Goal: Task Accomplishment & Management: Use online tool/utility

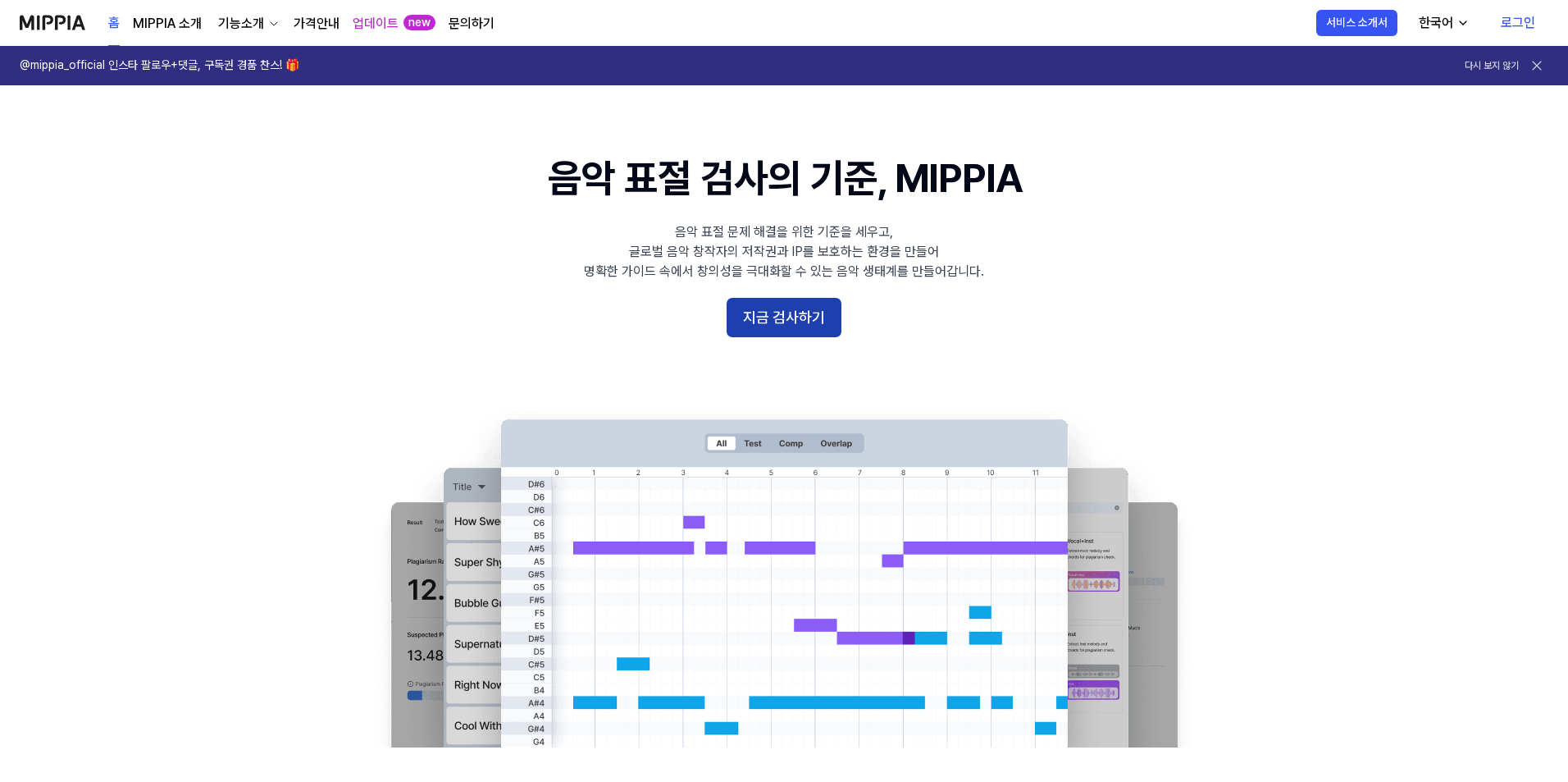
click at [793, 328] on button "지금 검사하기" at bounding box center [784, 317] width 115 height 39
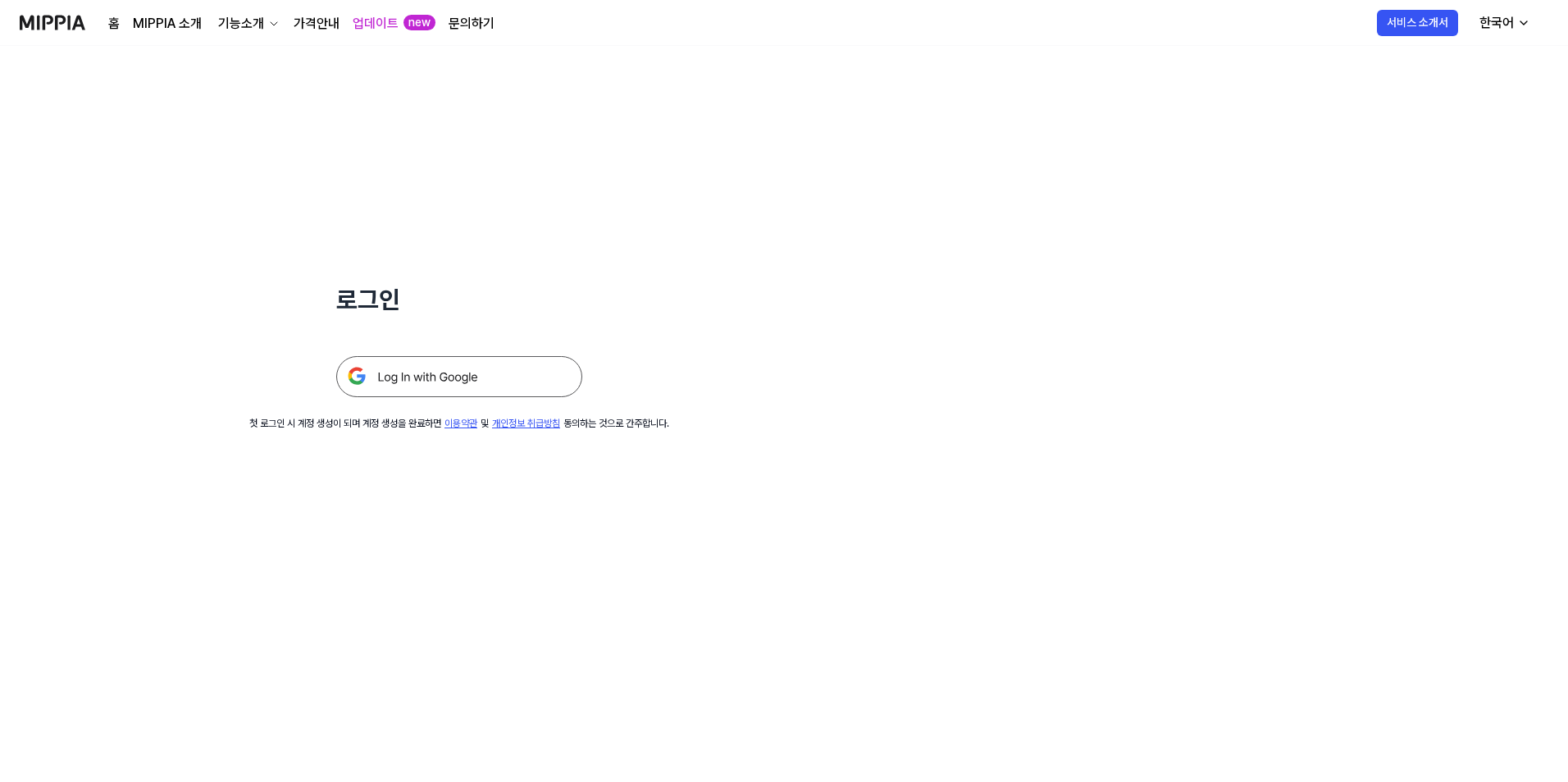
click at [501, 387] on img at bounding box center [460, 376] width 246 height 41
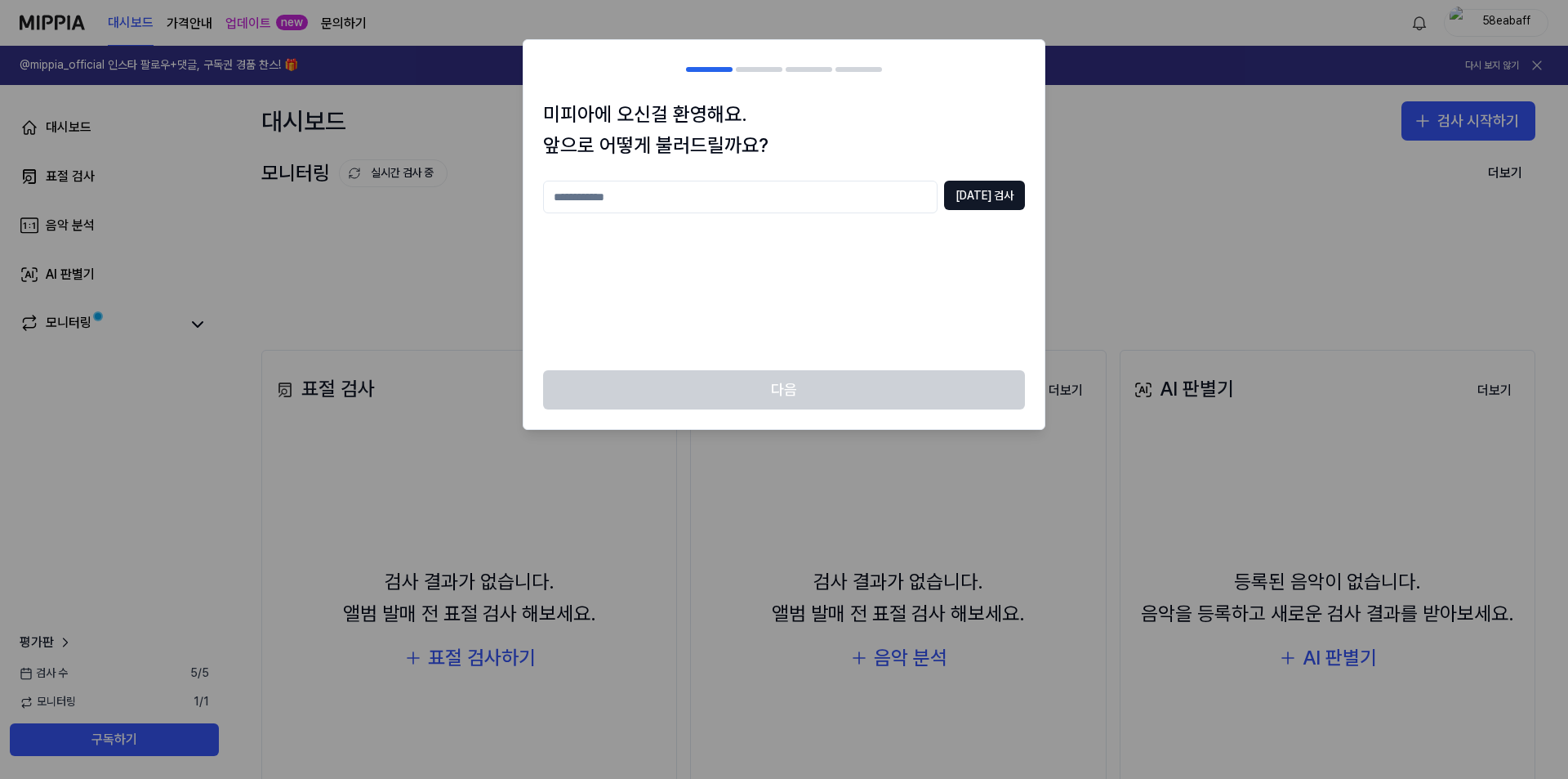
click at [870, 189] on input "text" at bounding box center [740, 197] width 394 height 33
type input "*"
type input "***"
click at [1007, 180] on div "미피아에 오신걸 환영해요. 앞으로 어떻게 불러드릴까요? *** 중복 검사" at bounding box center [784, 235] width 521 height 272
click at [995, 192] on button "중복 검사" at bounding box center [984, 195] width 81 height 29
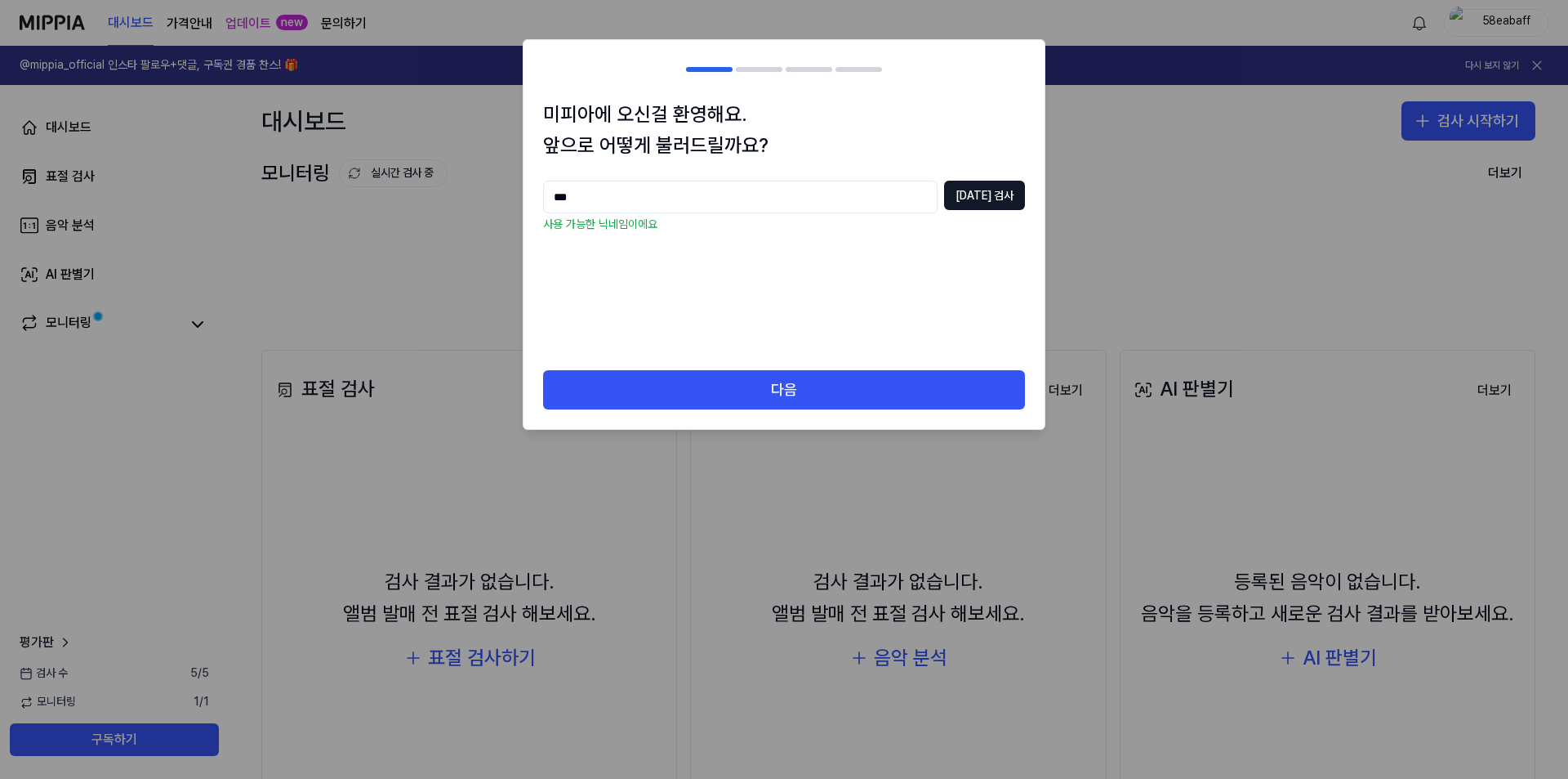
drag, startPoint x: 625, startPoint y: 199, endPoint x: 446, endPoint y: 201, distance: 179.0
click at [446, 201] on body "대시보드 가격안내 업데이트 new 문의하기 58eabaff @mippia_official 인스타 팔로우+댓글, 구독권 경품 찬스! 🎁 다시 보…" at bounding box center [784, 389] width 1568 height 779
click at [662, 341] on div "*** 중복 검사 사용 가능한 닉네임이에요" at bounding box center [784, 265] width 482 height 170
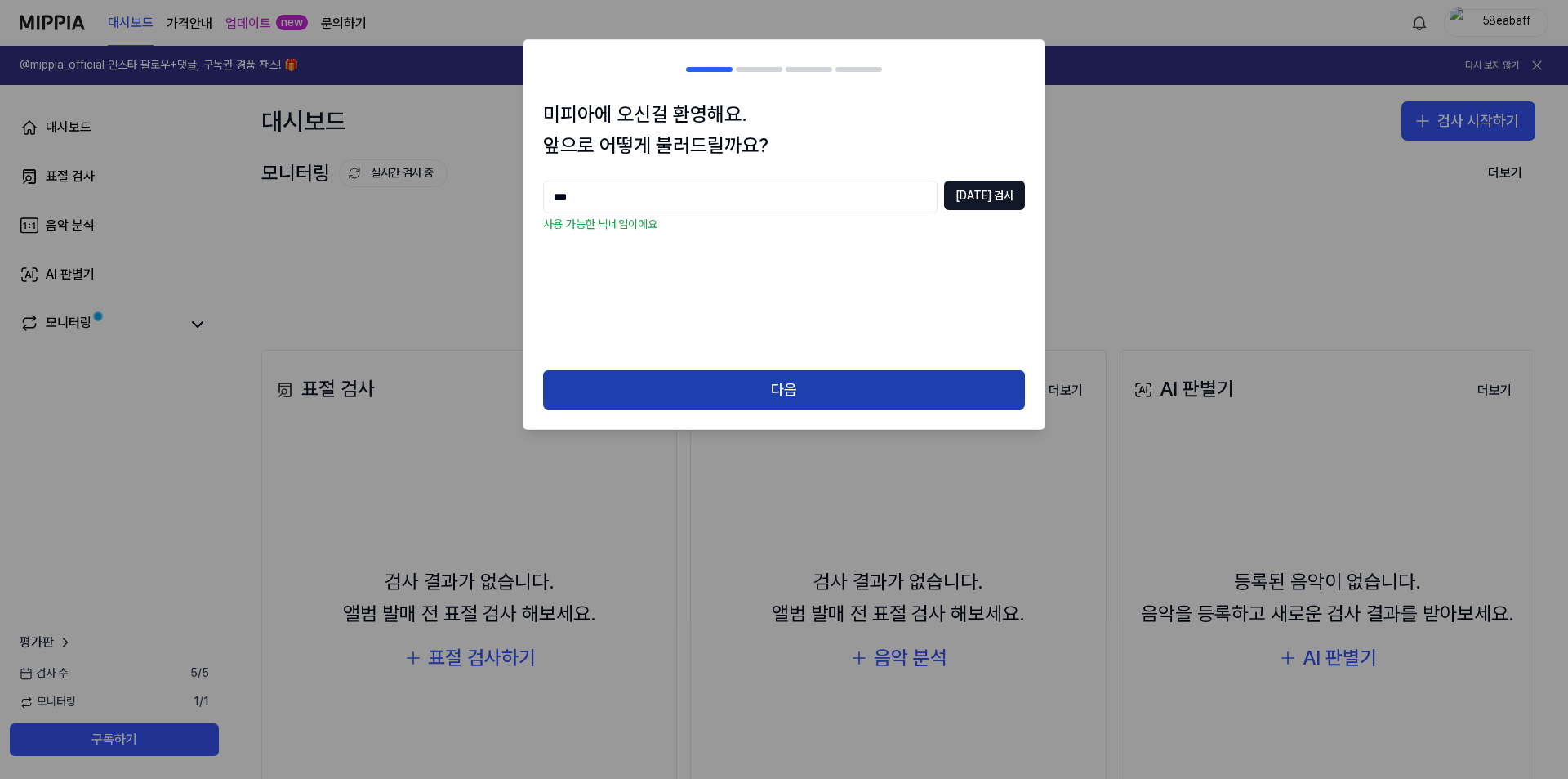
click at [666, 378] on button "다음" at bounding box center [784, 389] width 482 height 39
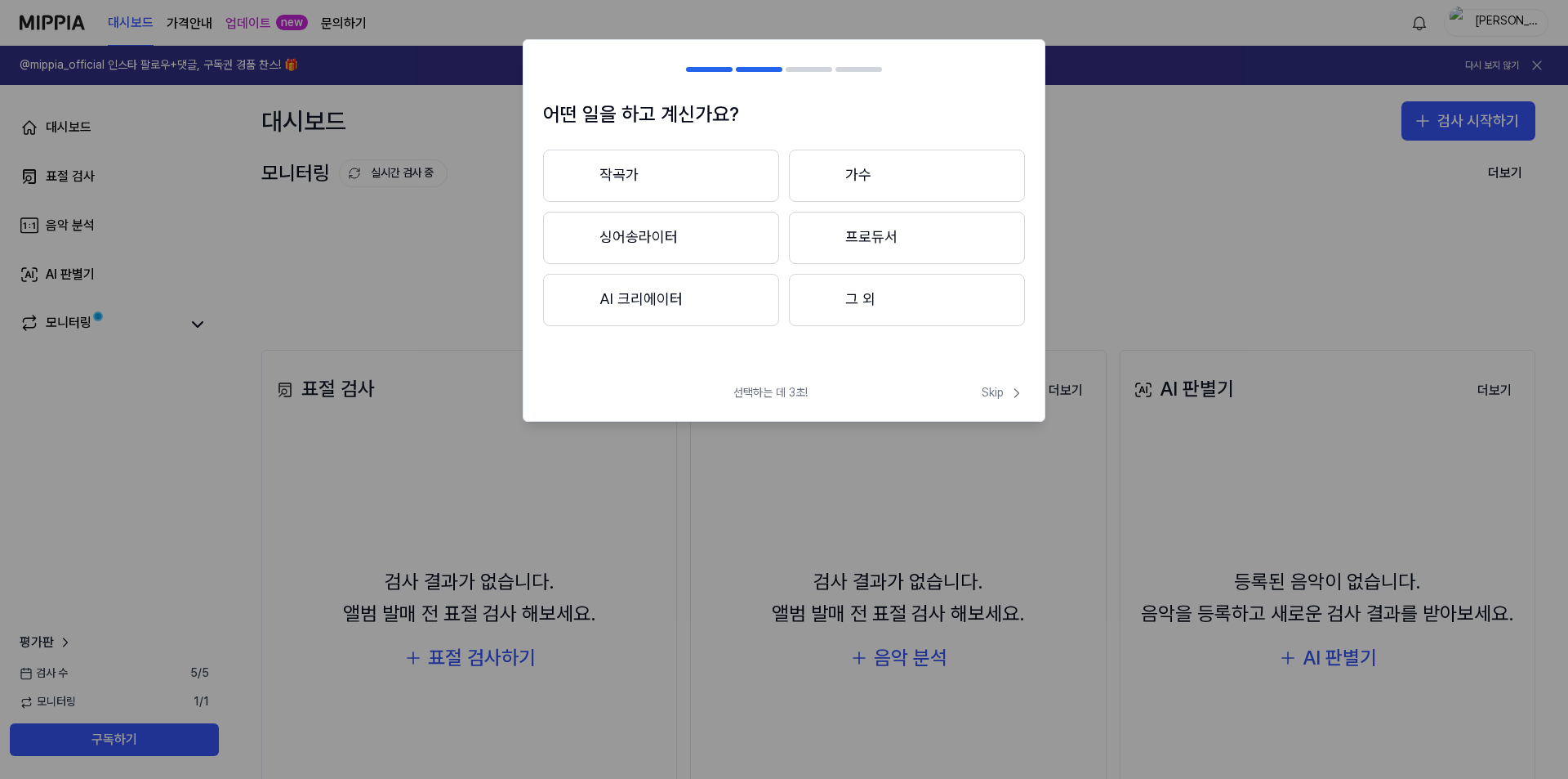
click at [873, 310] on button "그 외" at bounding box center [907, 300] width 236 height 53
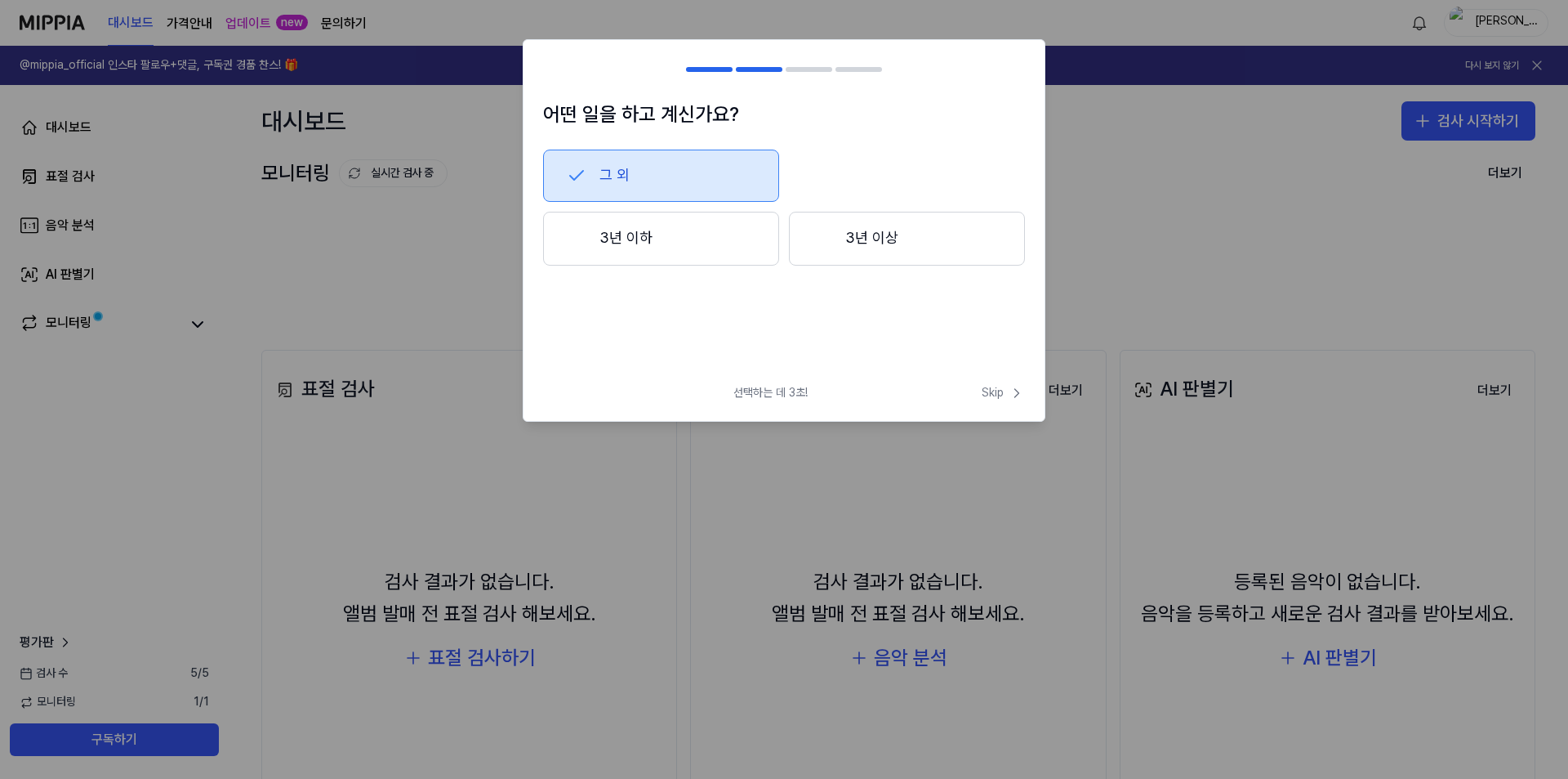
click at [682, 239] on button "3년 이하" at bounding box center [661, 238] width 236 height 54
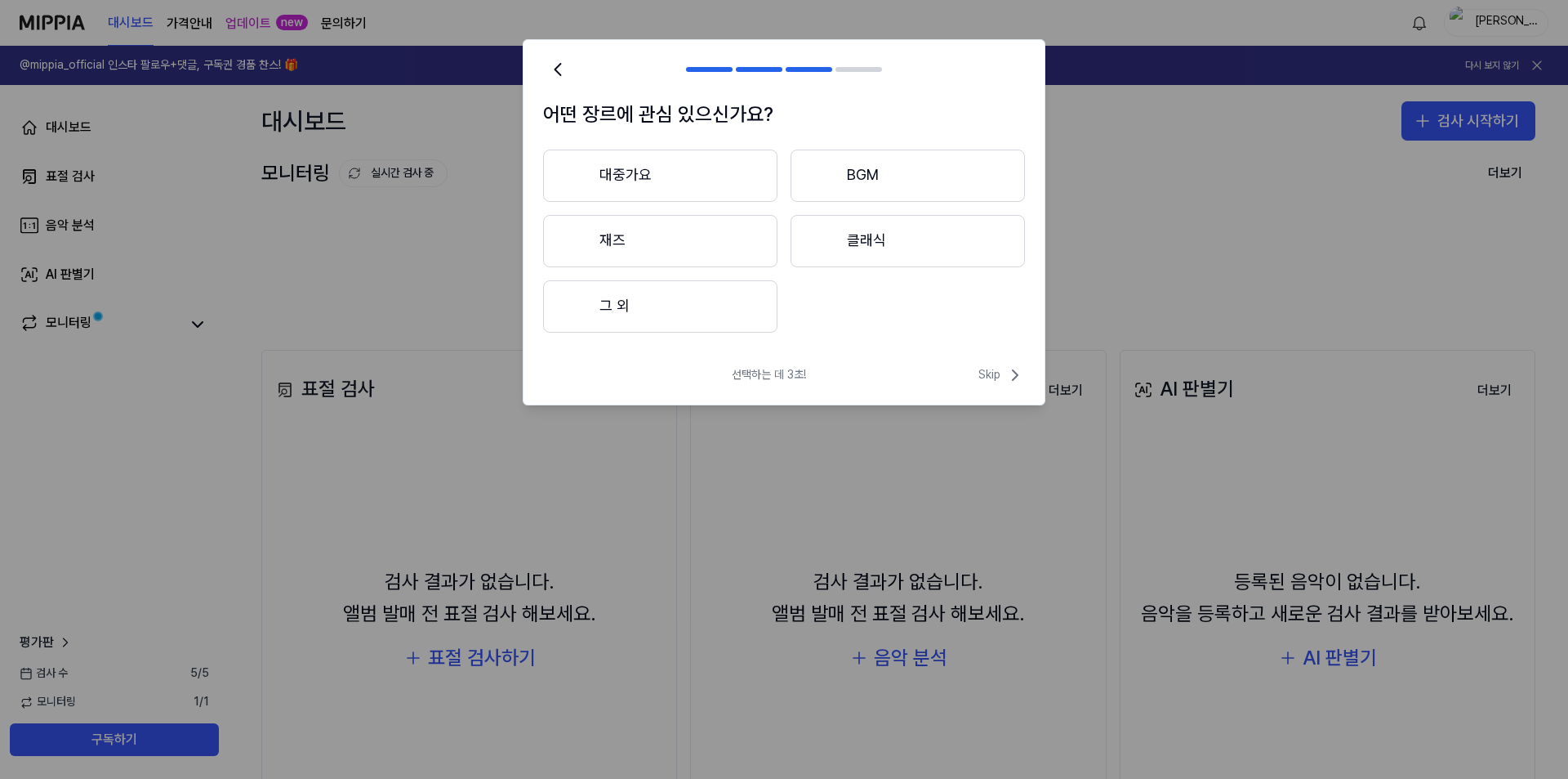
click at [696, 308] on button "그 외" at bounding box center [660, 307] width 235 height 53
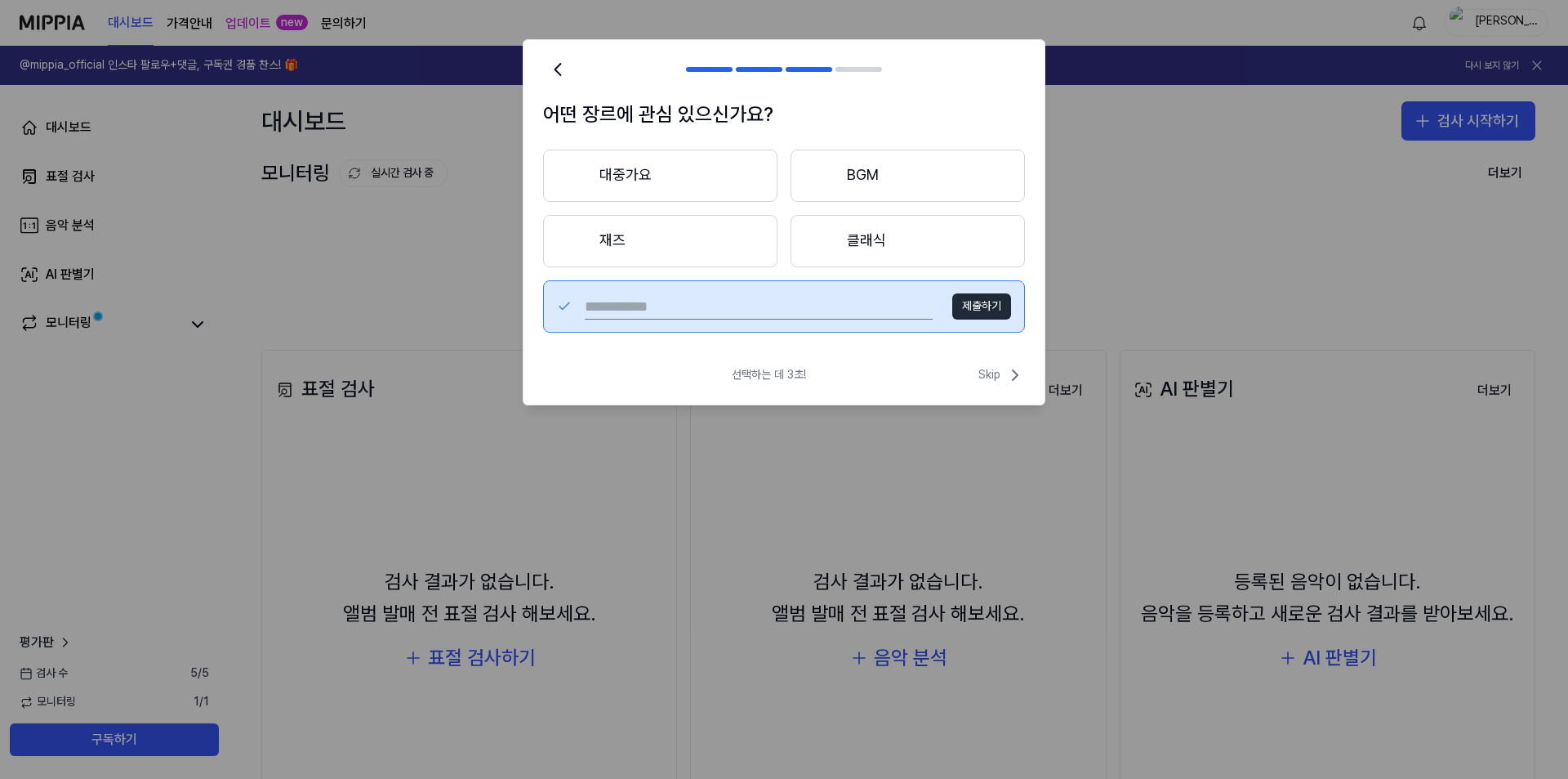
click at [881, 299] on input "text" at bounding box center [759, 307] width 348 height 26
click at [696, 194] on button "대중가요" at bounding box center [660, 176] width 235 height 53
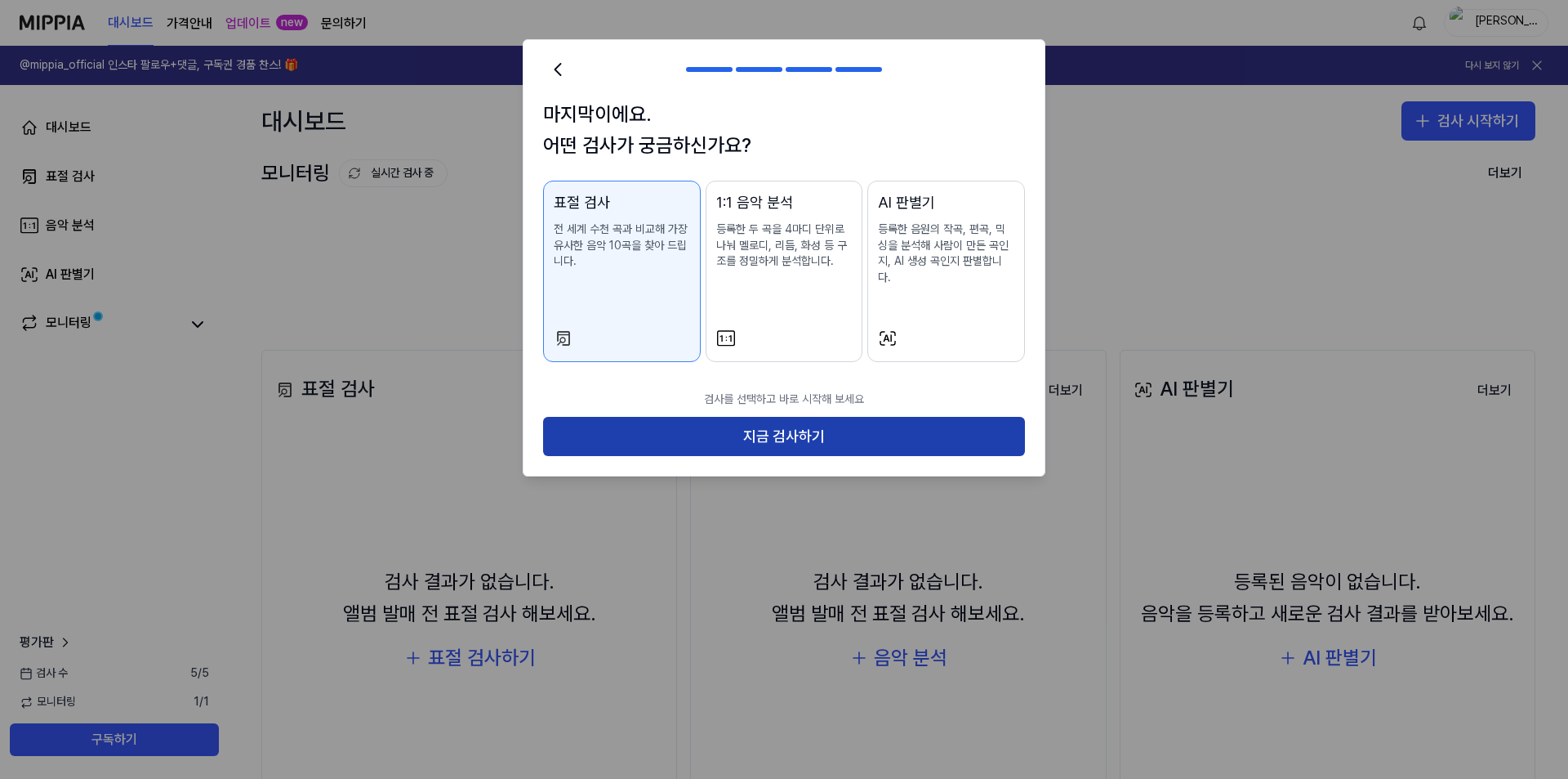
click at [773, 417] on button "지금 검사하기" at bounding box center [784, 436] width 482 height 39
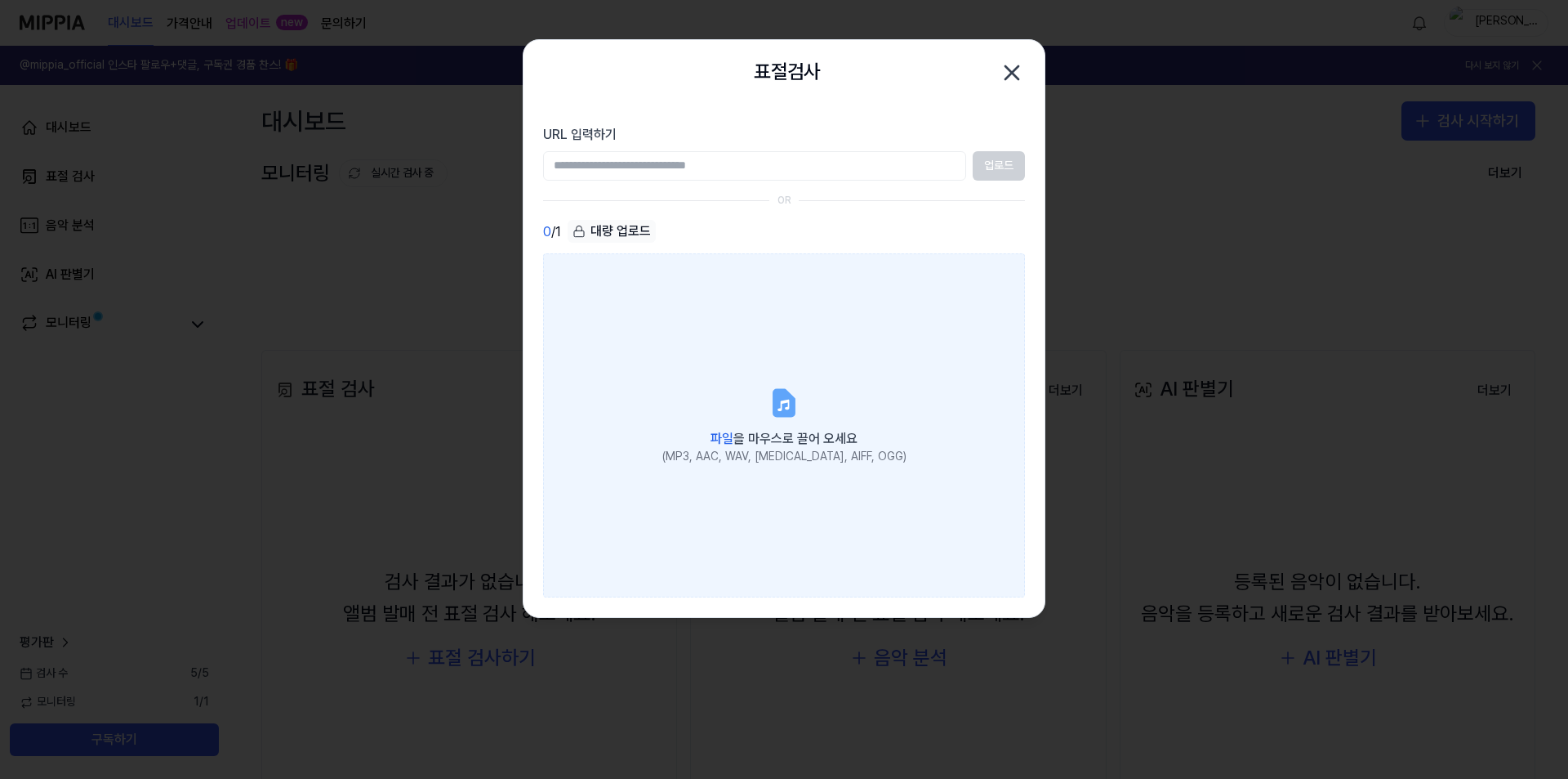
click at [769, 431] on span "파일 을 마우스로 끌어 오세요" at bounding box center [784, 438] width 147 height 15
click at [0, 0] on input "파일 을 마우스로 끌어 오세요 (MP3, AAC, WAV, FLAC, AIFF, OGG)" at bounding box center [0, 0] width 0 height 0
click at [793, 411] on icon at bounding box center [784, 403] width 20 height 25
click at [0, 0] on input "파일 을 마우스로 끌어 오세요 (MP3, AAC, WAV, FLAC, AIFF, OGG)" at bounding box center [0, 0] width 0 height 0
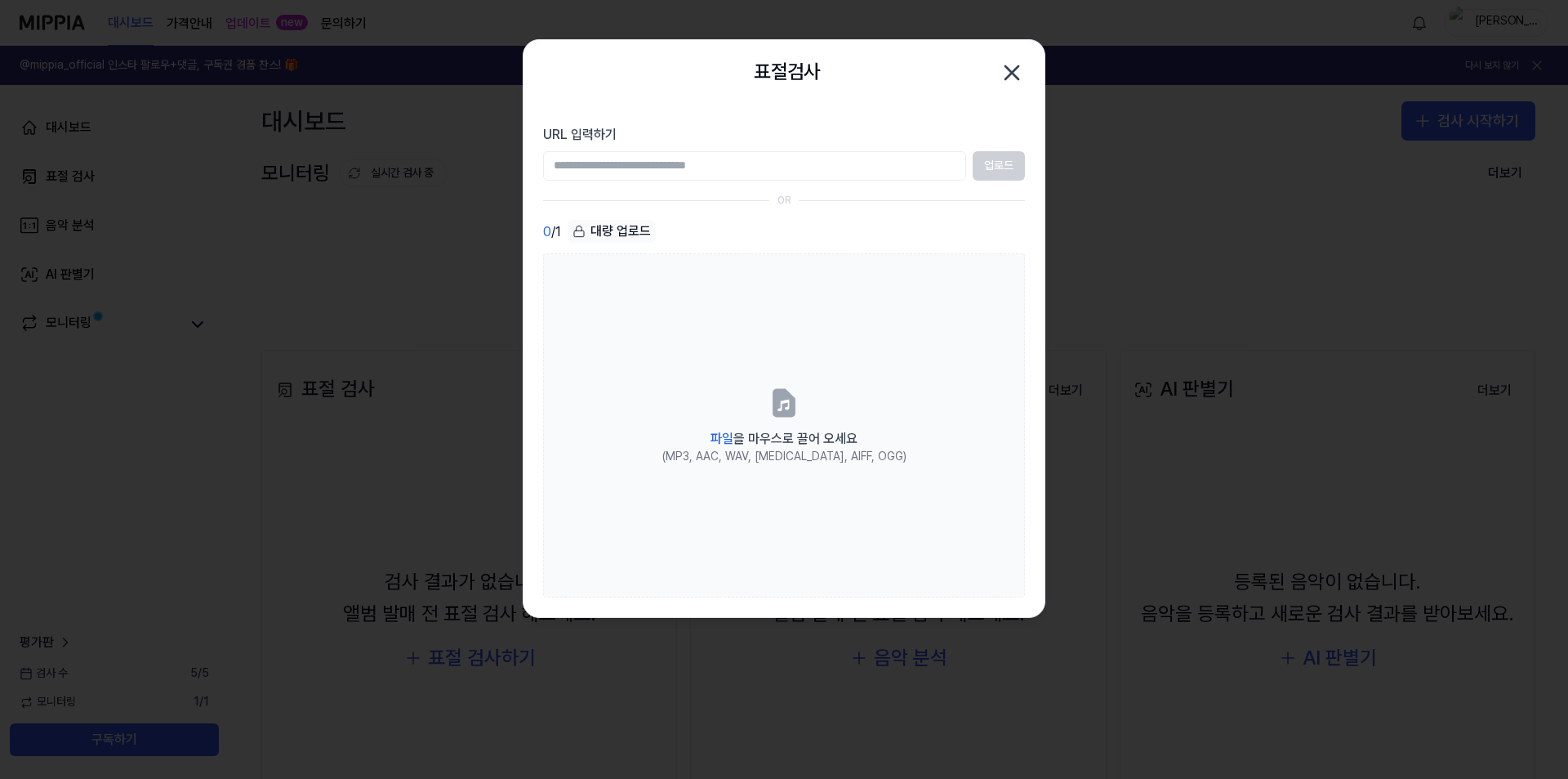
drag, startPoint x: 663, startPoint y: 54, endPoint x: 663, endPoint y: 80, distance: 26.0
click at [539, 44] on div "표절검사 닫기" at bounding box center [784, 73] width 521 height 65
drag, startPoint x: 689, startPoint y: 86, endPoint x: 407, endPoint y: 132, distance: 285.7
click at [412, 105] on body "대시보드 가격안내 업데이트 new 문의하기 홍길동 @mippia_official 인스타 팔로우+댓글, 구독권 경품 찬스! 🎁 다시 보지 않기 …" at bounding box center [784, 389] width 1568 height 779
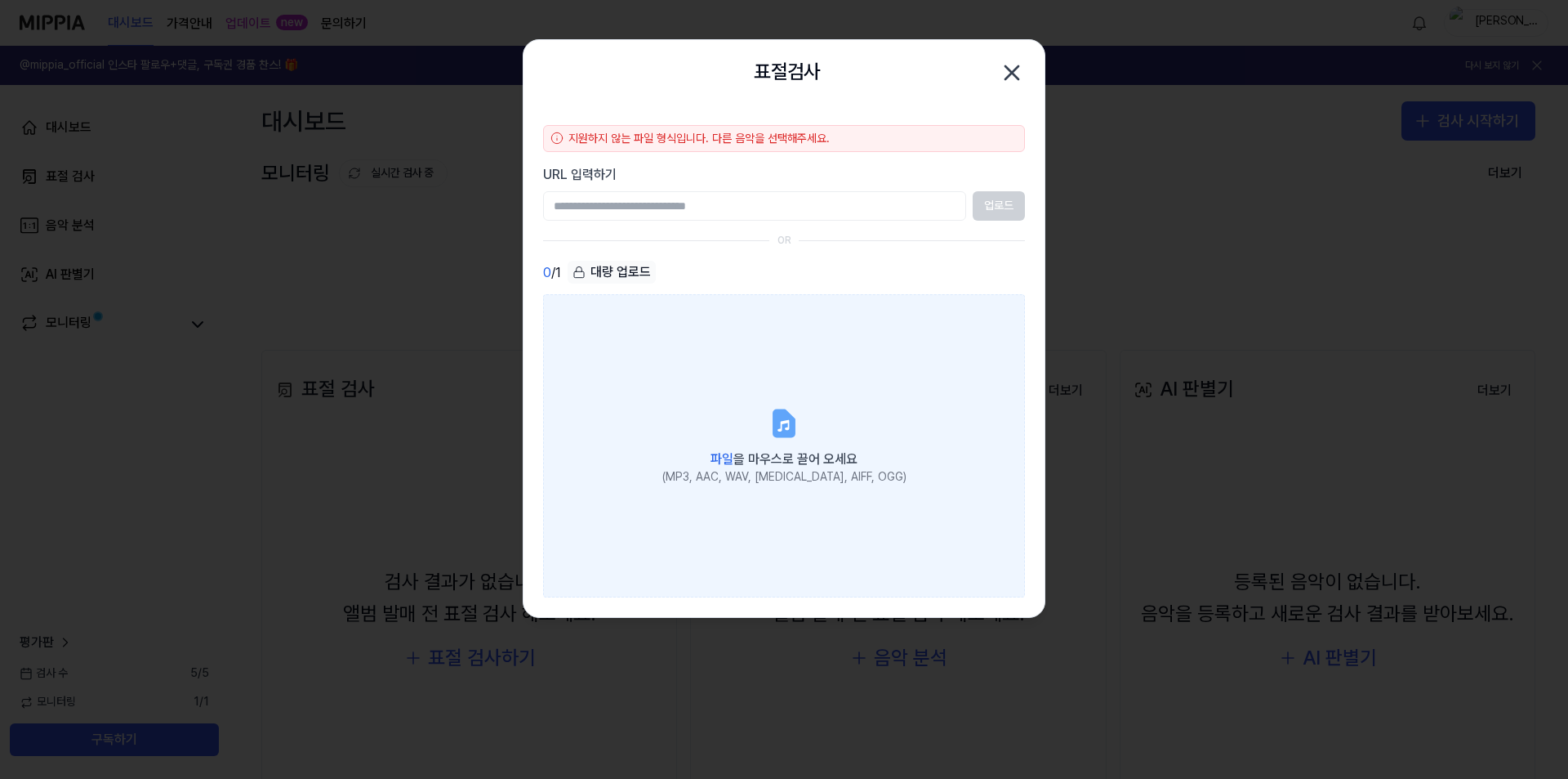
click at [792, 405] on label "파일 을 마우스로 끌어 오세요 (MP3, AAC, WAV, FLAC, AIFF, OGG)" at bounding box center [784, 445] width 482 height 303
click at [0, 0] on input "파일 을 마우스로 끌어 오세요 (MP3, AAC, WAV, FLAC, AIFF, OGG)" at bounding box center [0, 0] width 0 height 0
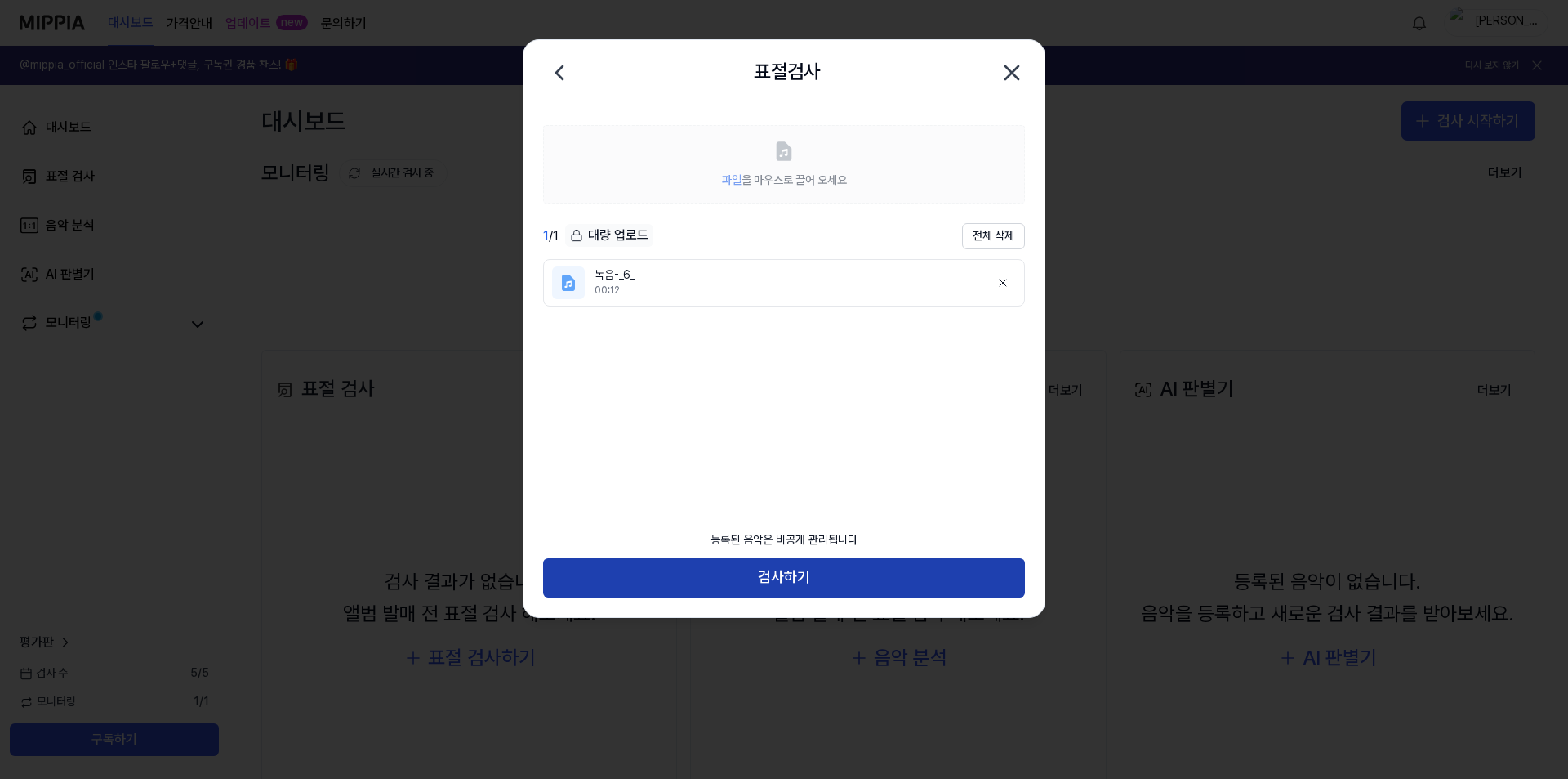
click at [827, 582] on button "검사하기" at bounding box center [784, 578] width 482 height 39
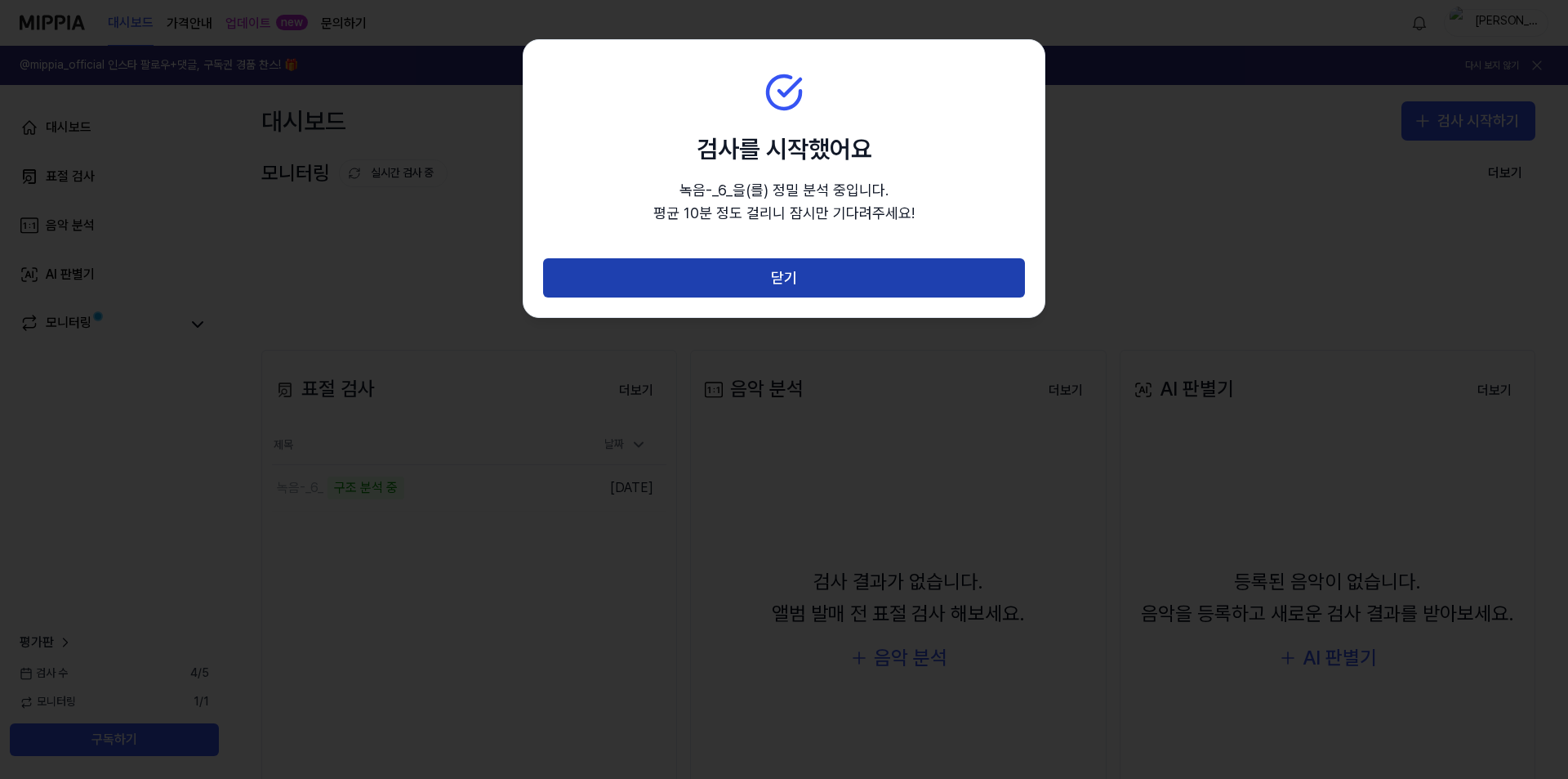
click at [773, 283] on button "닫기" at bounding box center [784, 278] width 482 height 39
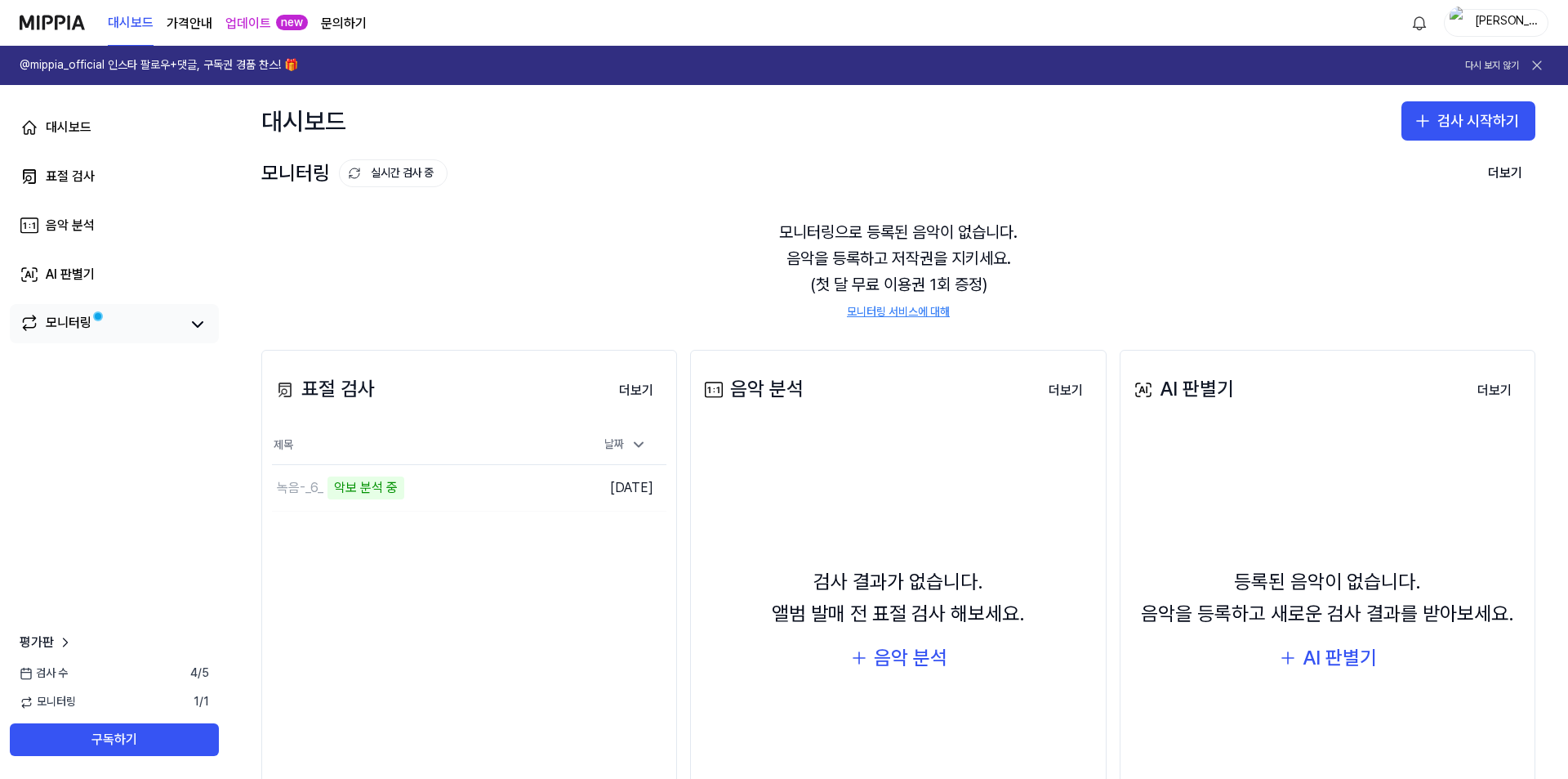
click at [95, 327] on link "모니터링" at bounding box center [100, 324] width 160 height 23
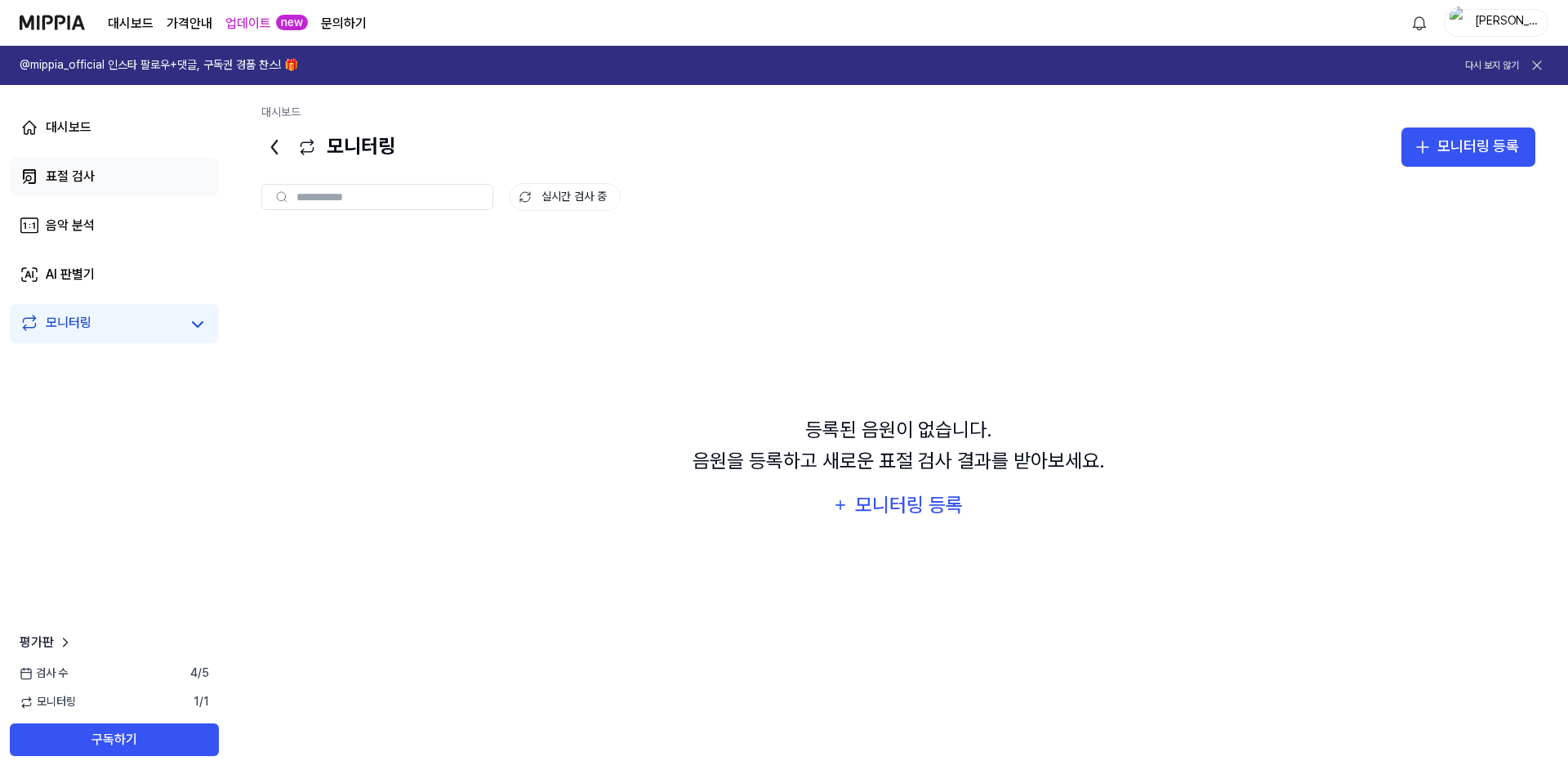
click at [93, 170] on div "표절 검사" at bounding box center [70, 177] width 49 height 20
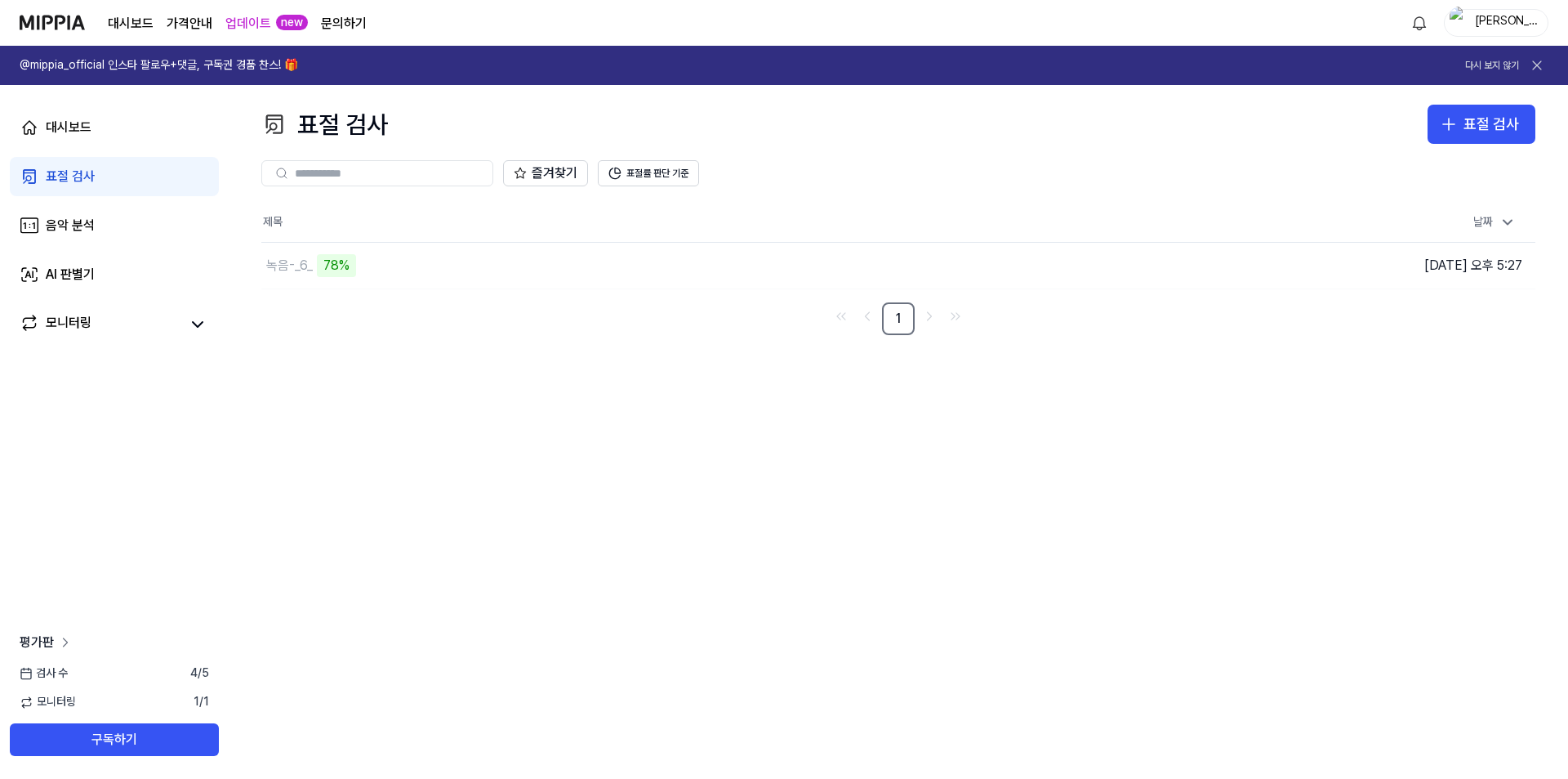
click at [72, 641] on icon at bounding box center [65, 642] width 16 height 16
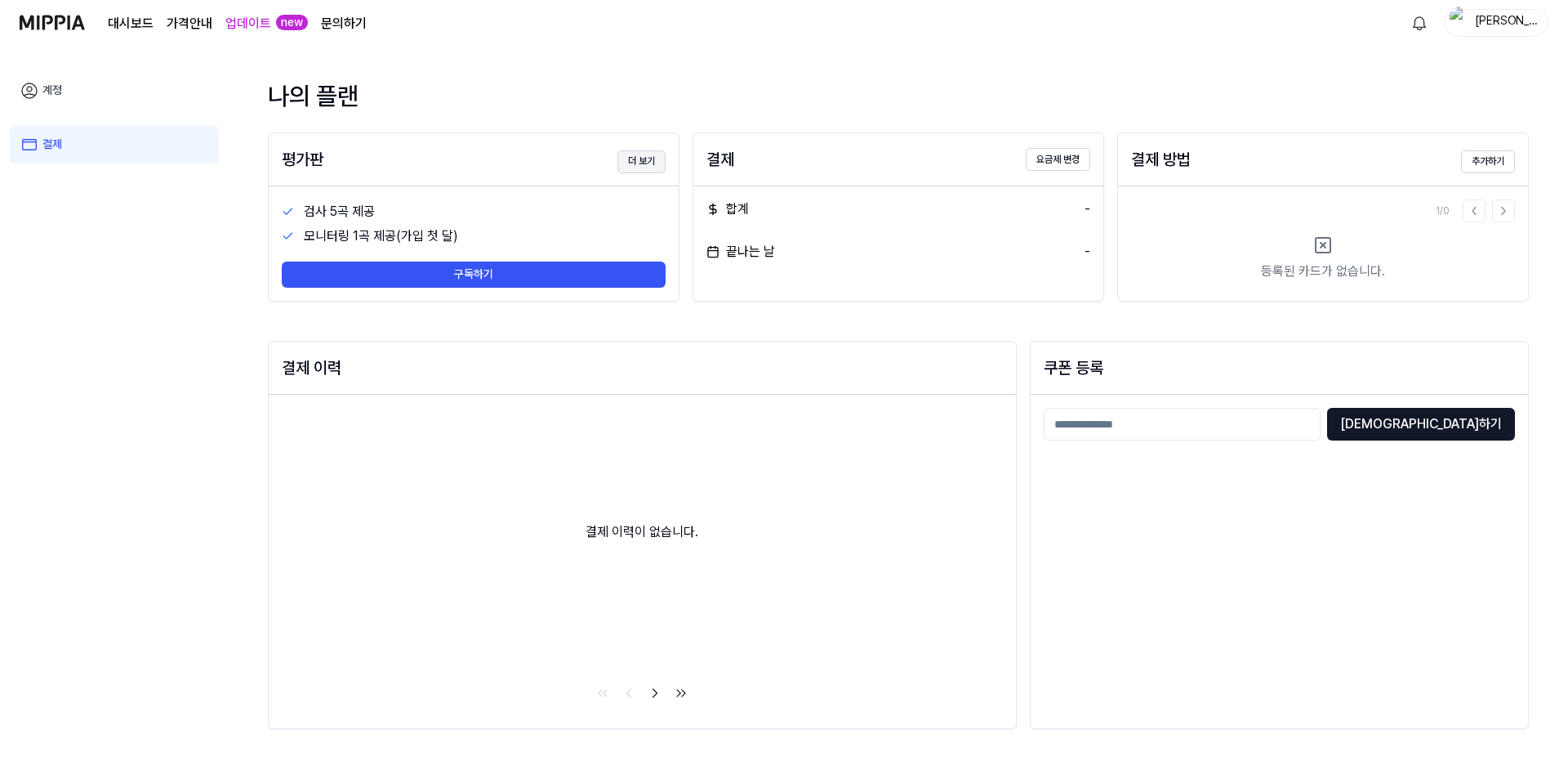
click at [639, 161] on button "더 보기" at bounding box center [641, 161] width 48 height 23
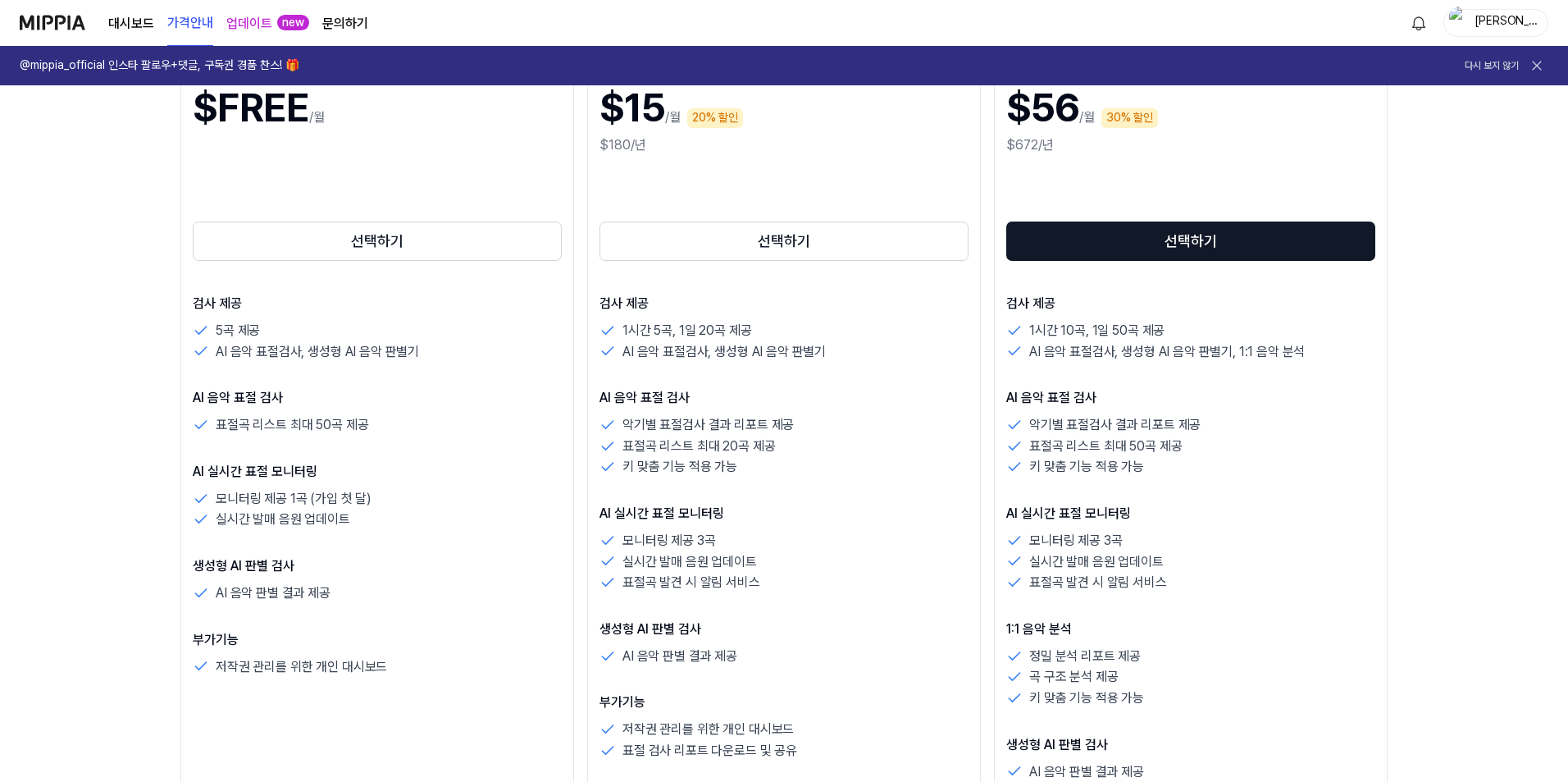
scroll to position [383, 0]
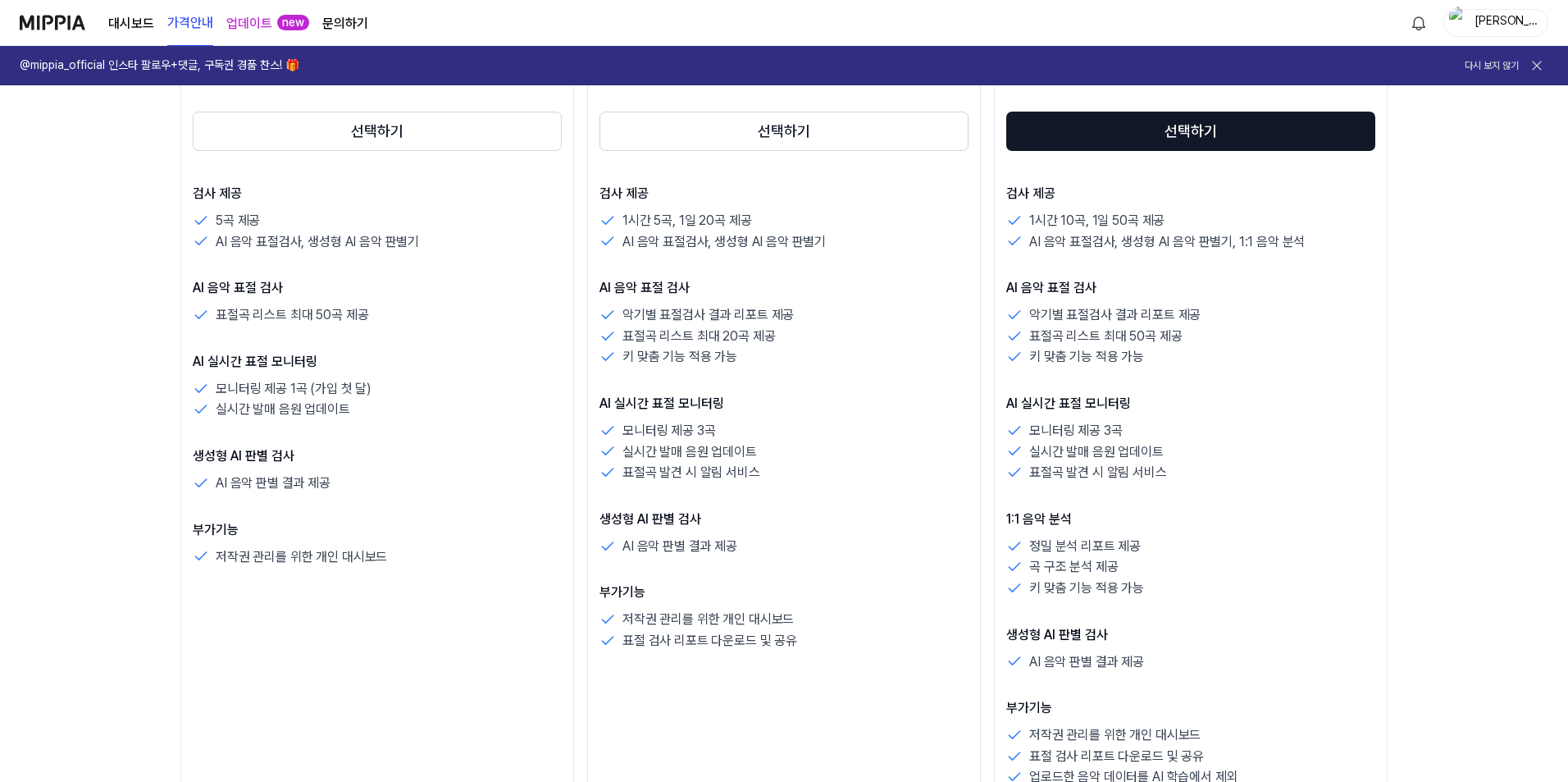
click at [18, 2] on nav "대시보드 가격안내 업데이트 new 문의하기 홍길동" at bounding box center [784, 23] width 1568 height 46
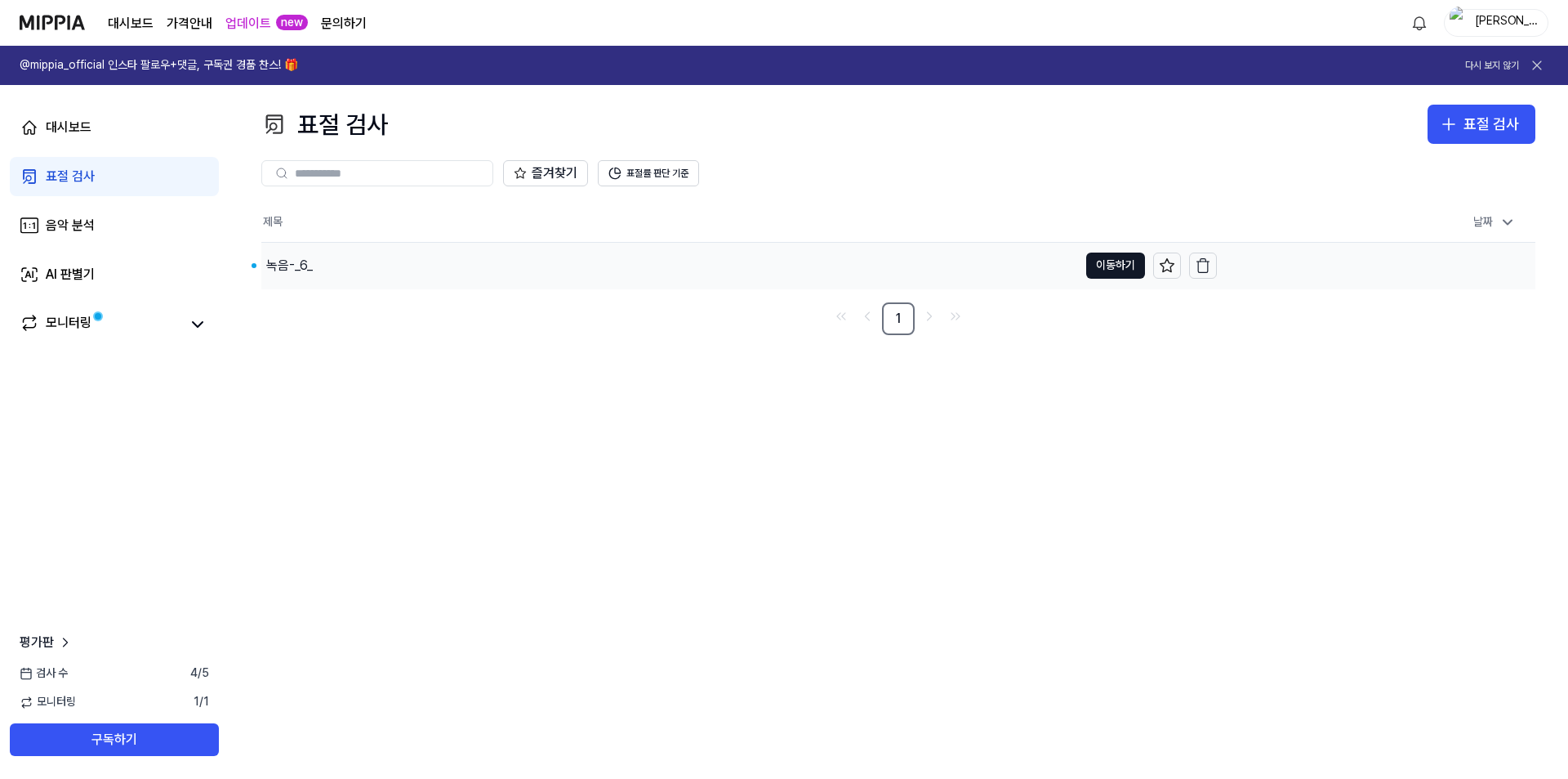
click at [353, 278] on div "녹음-_6_" at bounding box center [669, 266] width 817 height 45
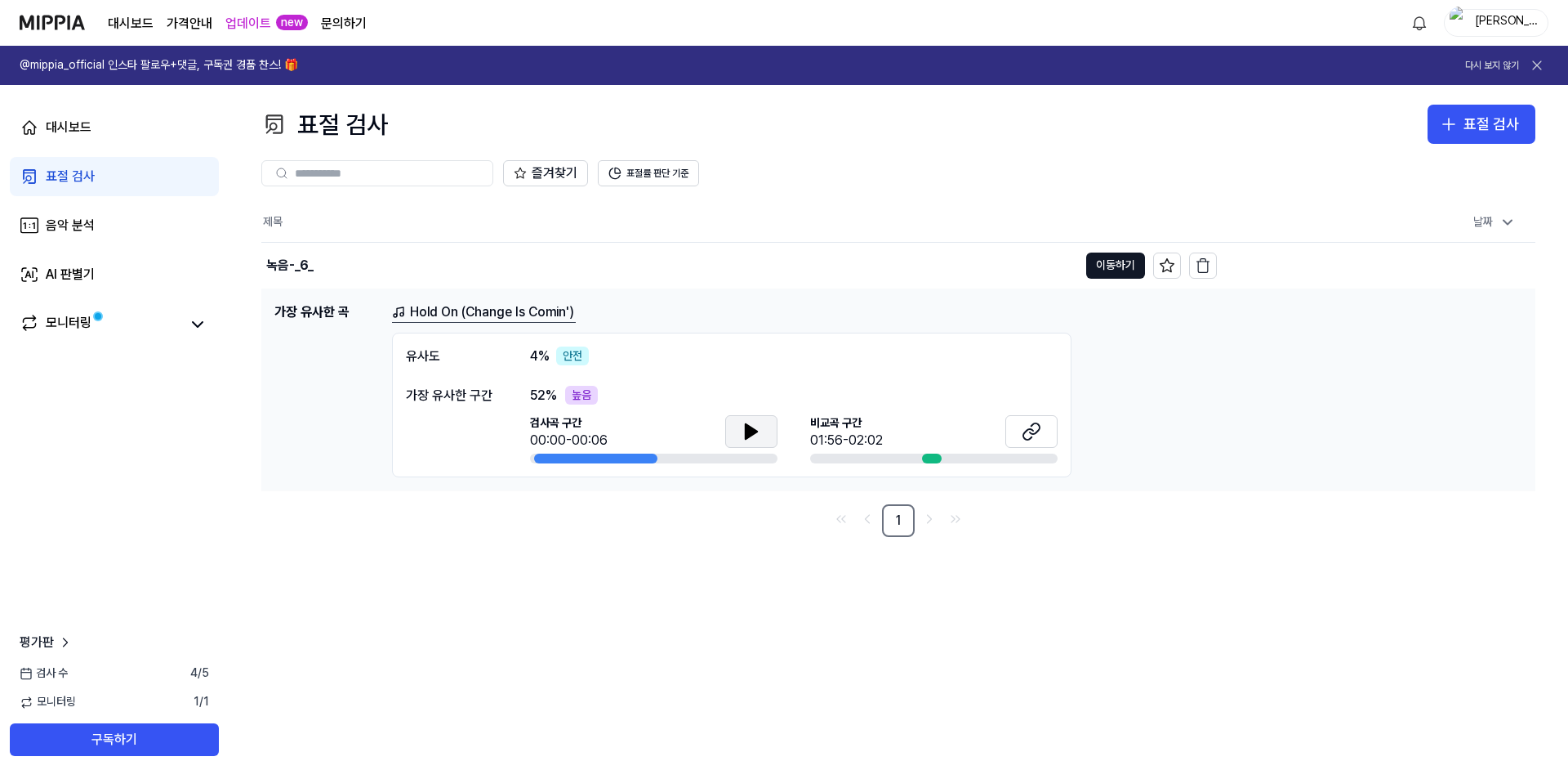
click at [749, 431] on icon at bounding box center [751, 432] width 12 height 15
click at [927, 463] on div at bounding box center [932, 458] width 20 height 10
click at [1030, 431] on icon at bounding box center [1031, 432] width 20 height 20
click at [857, 233] on th "제목" at bounding box center [739, 222] width 955 height 39
drag, startPoint x: 596, startPoint y: 393, endPoint x: 574, endPoint y: 392, distance: 22.0
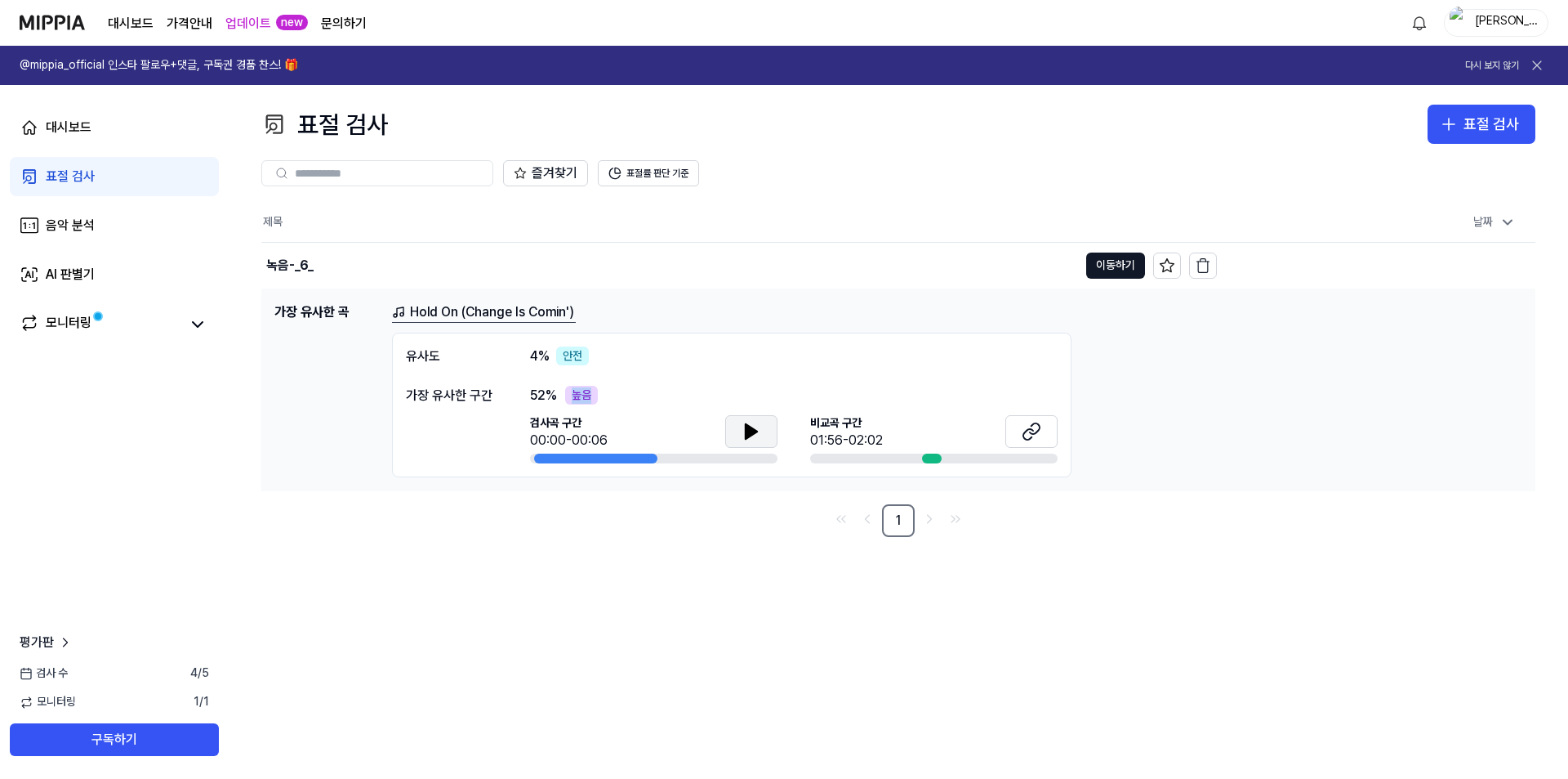
click at [574, 392] on div "높음" at bounding box center [582, 395] width 33 height 20
click at [605, 385] on div "52 % 높음" at bounding box center [794, 395] width 528 height 20
drag, startPoint x: 579, startPoint y: 398, endPoint x: 566, endPoint y: 401, distance: 13.3
click at [566, 401] on div "52 % 높음" at bounding box center [794, 395] width 528 height 20
click at [631, 394] on div "52 % 높음" at bounding box center [794, 395] width 528 height 20
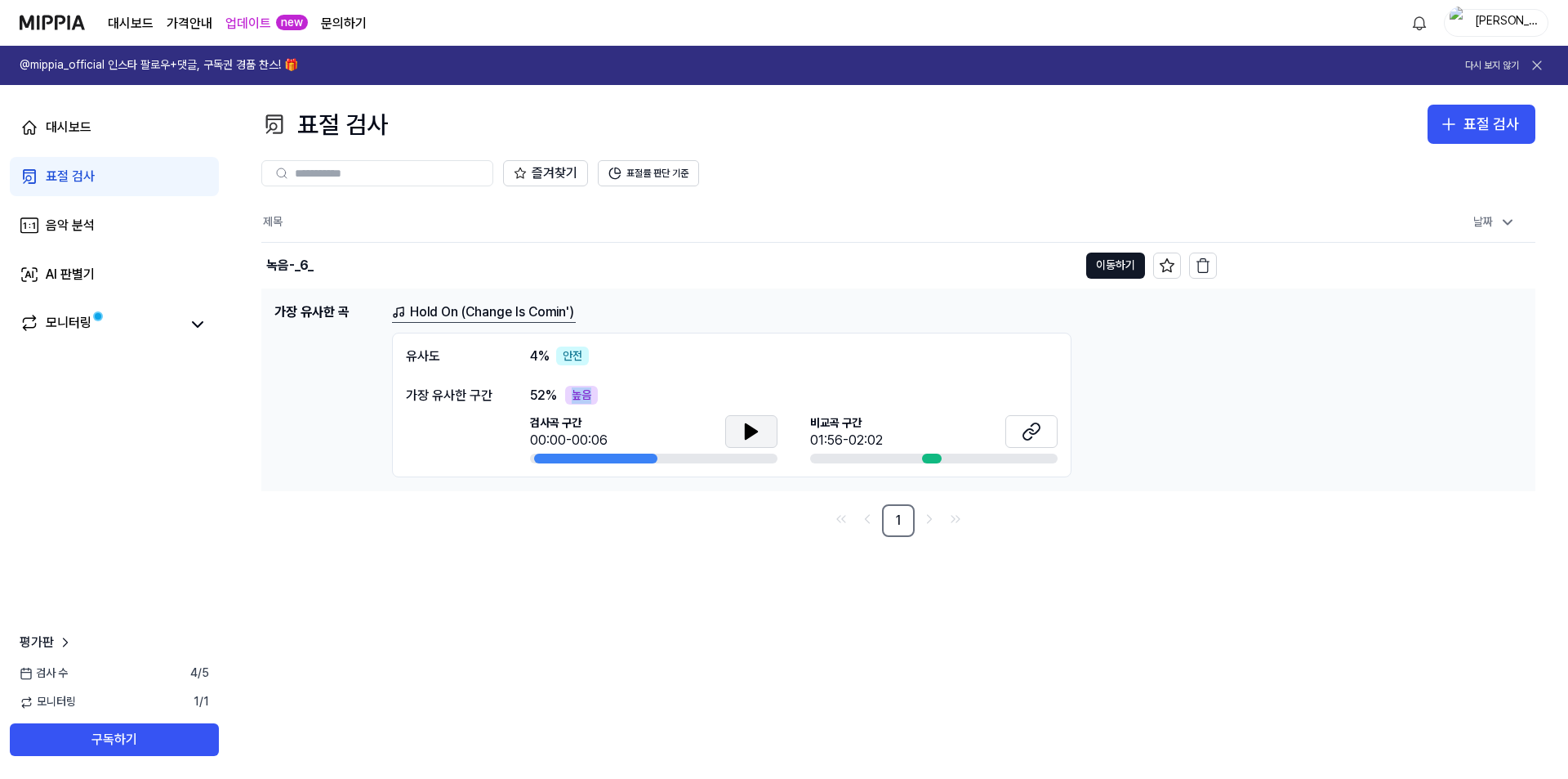
drag, startPoint x: 605, startPoint y: 394, endPoint x: 554, endPoint y: 398, distance: 51.2
click at [554, 398] on div "52 % 높음" at bounding box center [794, 395] width 528 height 20
click at [618, 394] on div "52 % 높음" at bounding box center [794, 395] width 528 height 20
drag, startPoint x: 618, startPoint y: 394, endPoint x: 561, endPoint y: 396, distance: 57.0
click at [561, 396] on div "52 % 높음" at bounding box center [794, 395] width 528 height 20
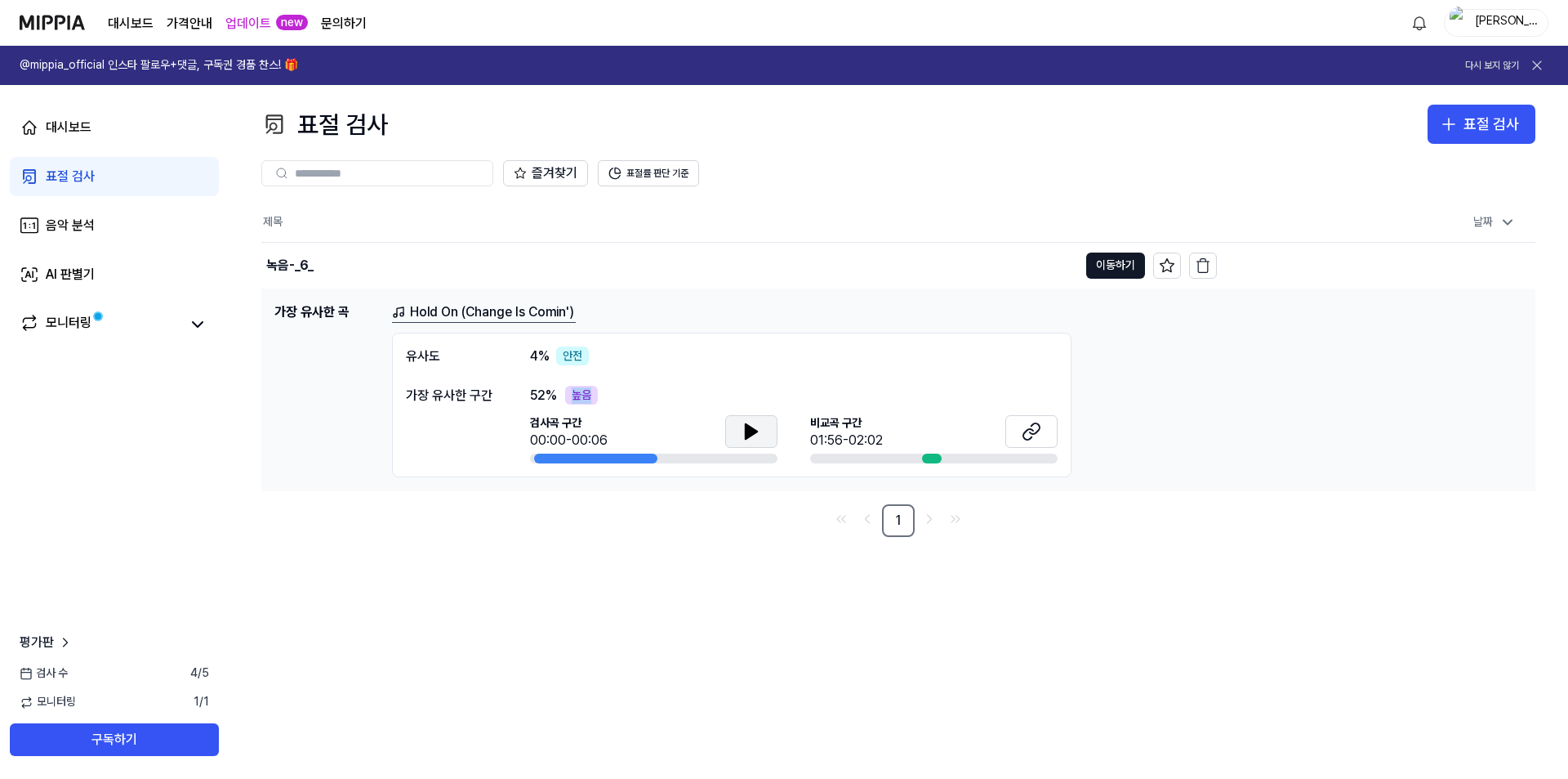
click at [636, 393] on div "52 % 높음" at bounding box center [794, 395] width 528 height 20
click at [94, 175] on div "표절 검사" at bounding box center [70, 177] width 49 height 20
click at [126, 128] on link "대시보드" at bounding box center [114, 127] width 209 height 39
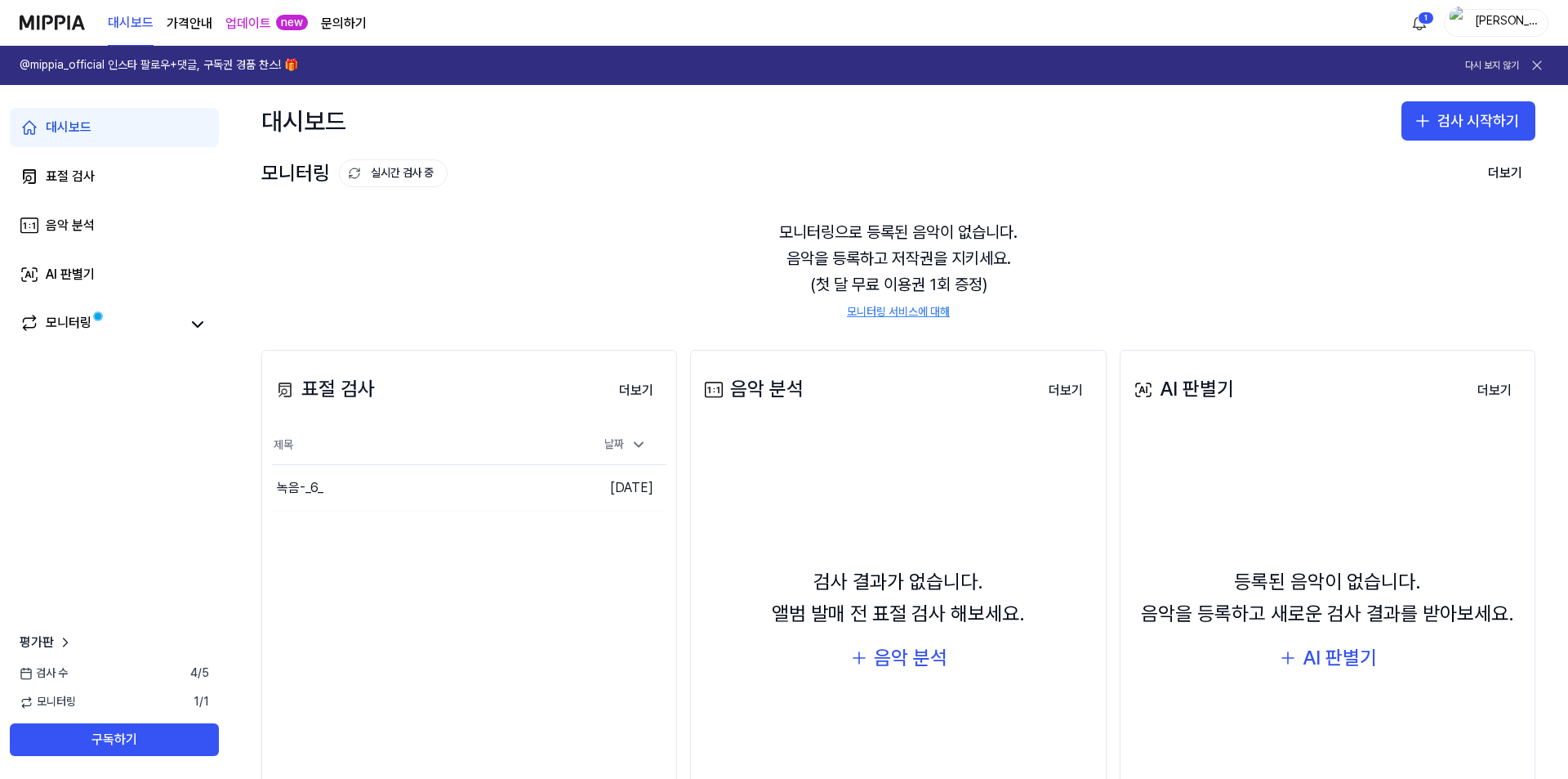
click at [931, 127] on div "대시보드 검사 시작하기" at bounding box center [898, 121] width 1340 height 72
click at [97, 316] on span at bounding box center [98, 316] width 6 height 6
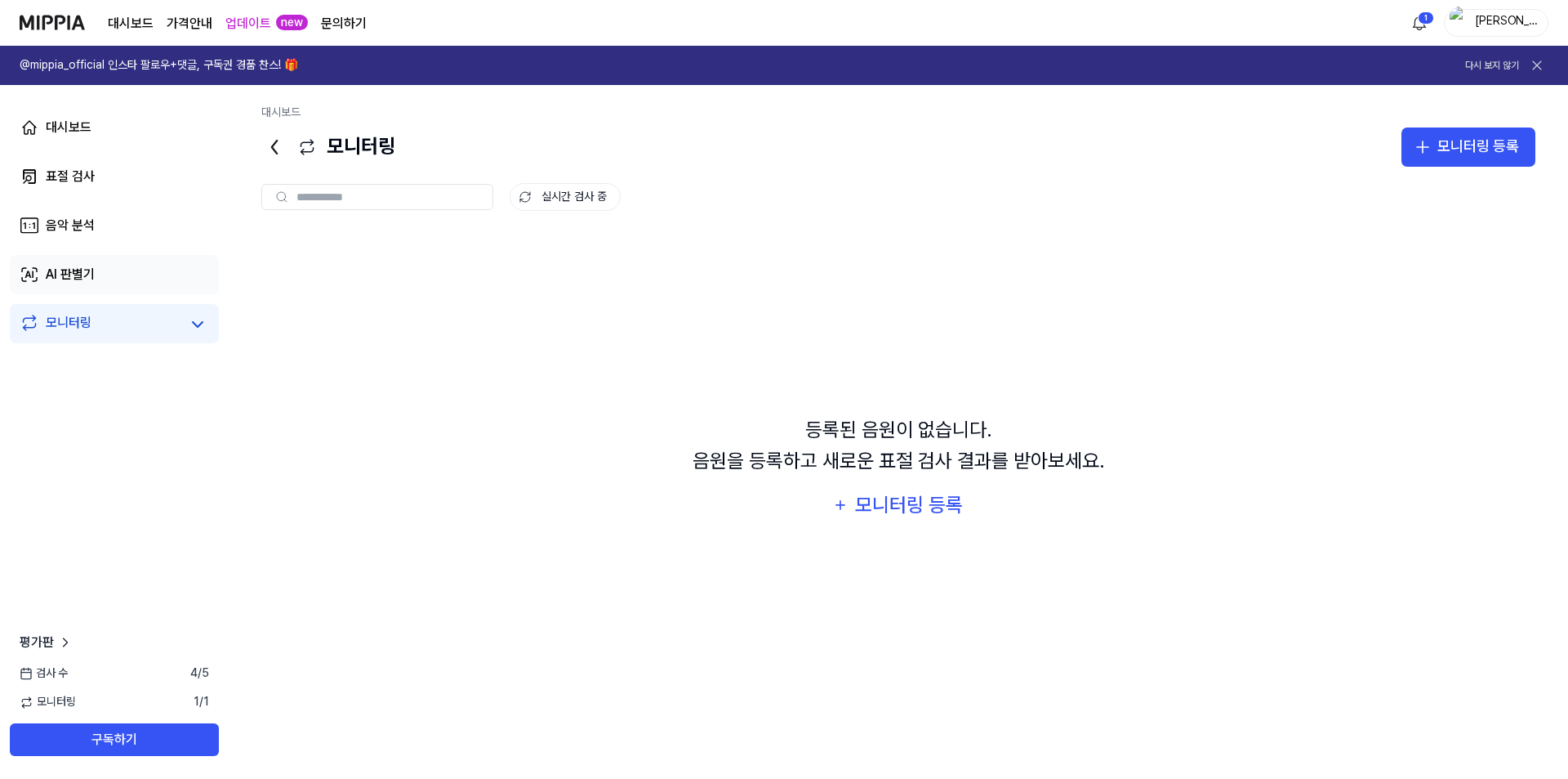
click at [101, 260] on link "AI 판별기" at bounding box center [114, 274] width 209 height 39
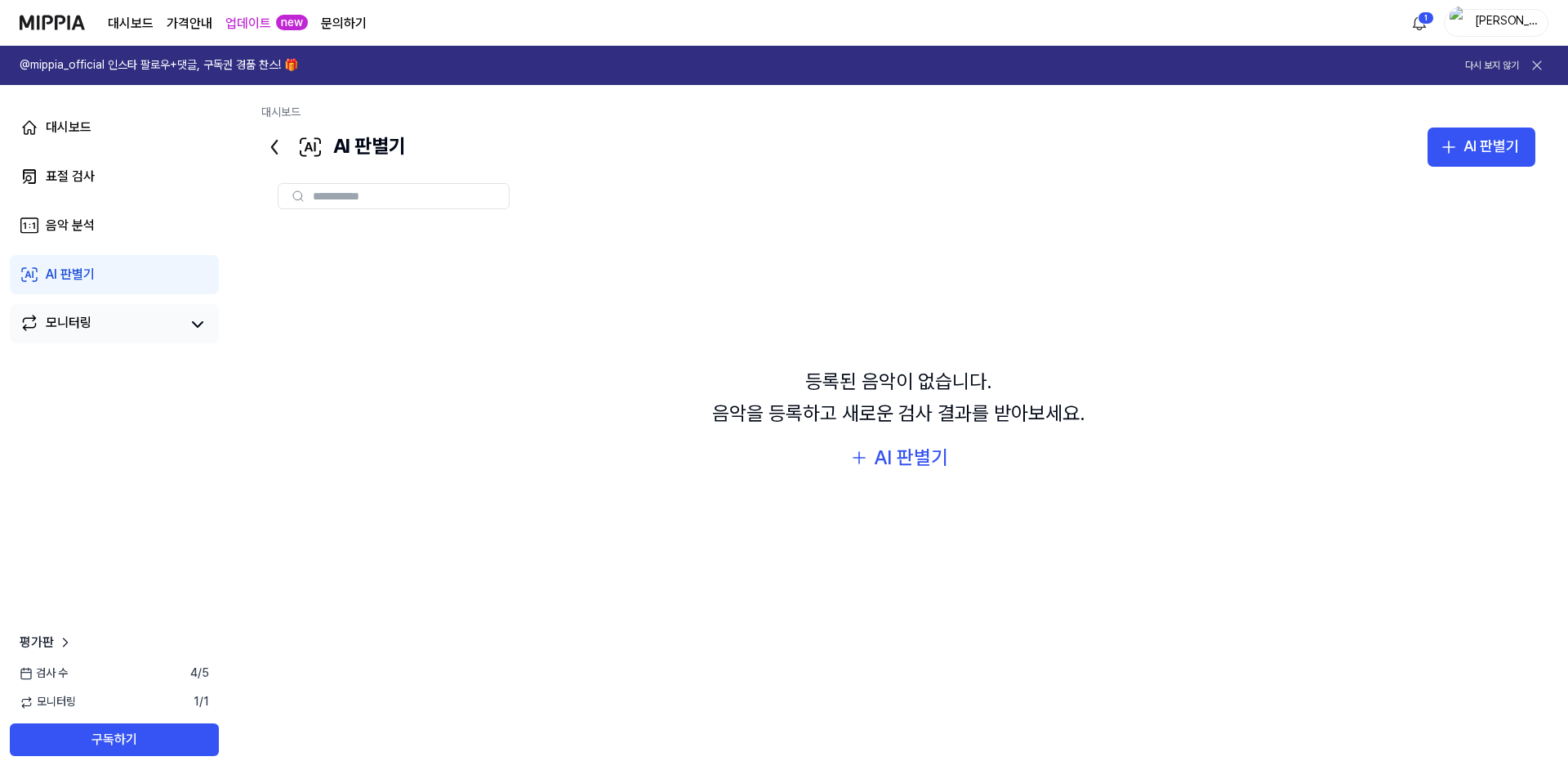
click at [100, 198] on div "대시보드 표절 검사 음악 분석 AI 판별기 모니터링" at bounding box center [114, 226] width 228 height 281
click at [103, 183] on link "표절 검사" at bounding box center [114, 176] width 209 height 39
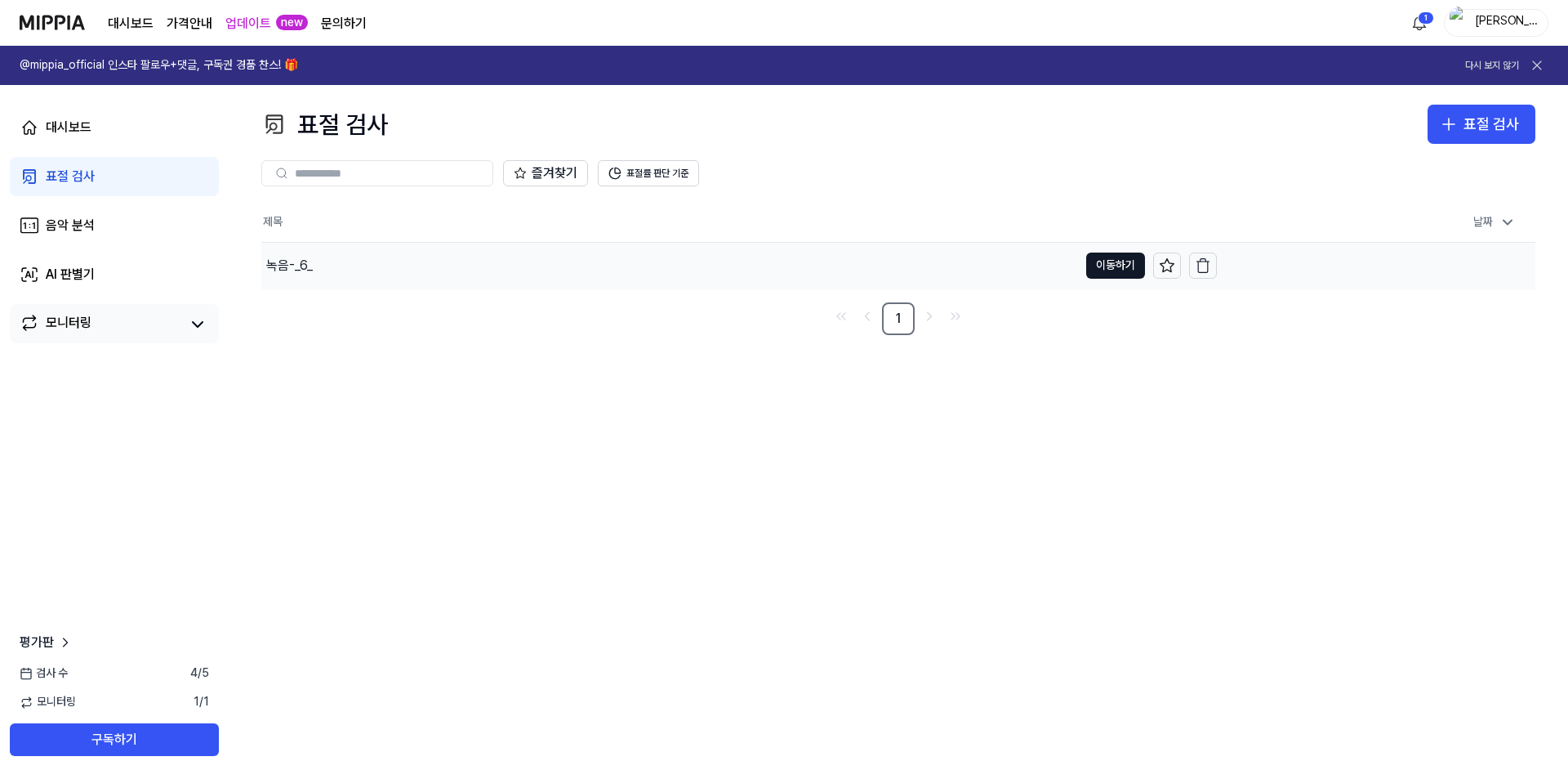
click at [1058, 265] on div "녹음-_6_" at bounding box center [669, 266] width 817 height 45
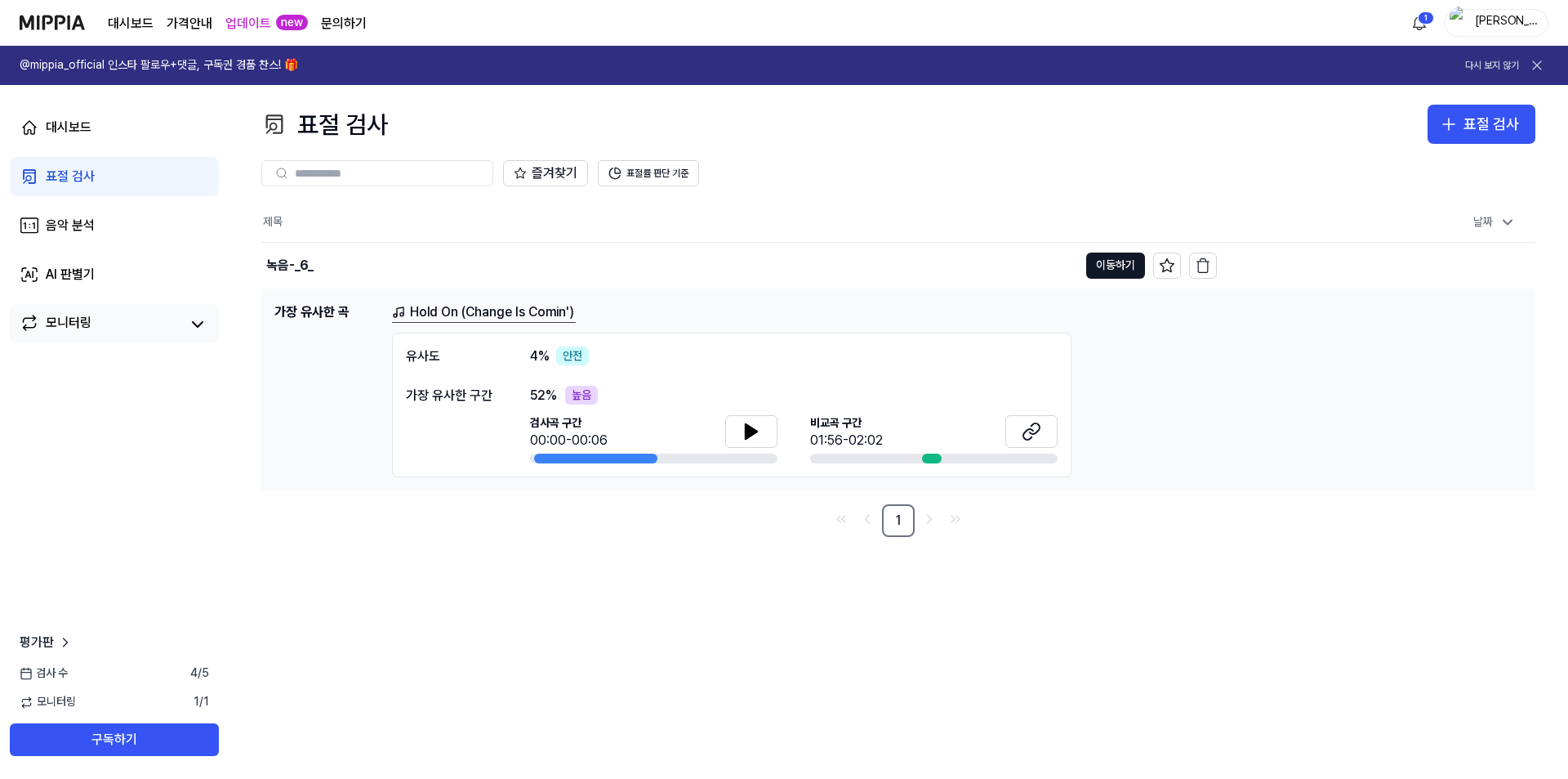
click at [910, 439] on div "비교곡 구간 01:56-02:02" at bounding box center [934, 433] width 247 height 36
click at [1105, 270] on button "이동하기" at bounding box center [1116, 265] width 59 height 26
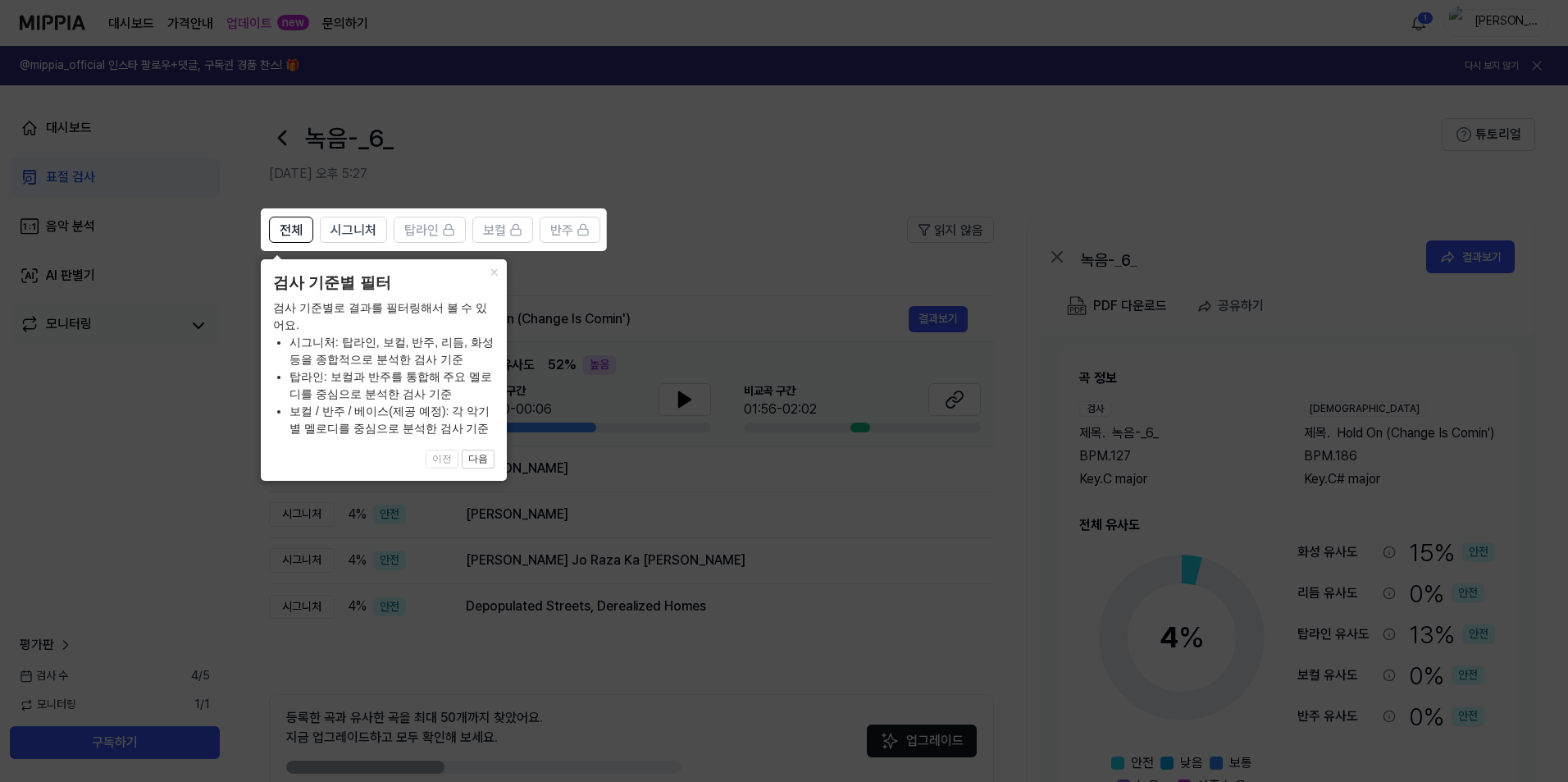
click at [602, 300] on icon at bounding box center [787, 391] width 1574 height 782
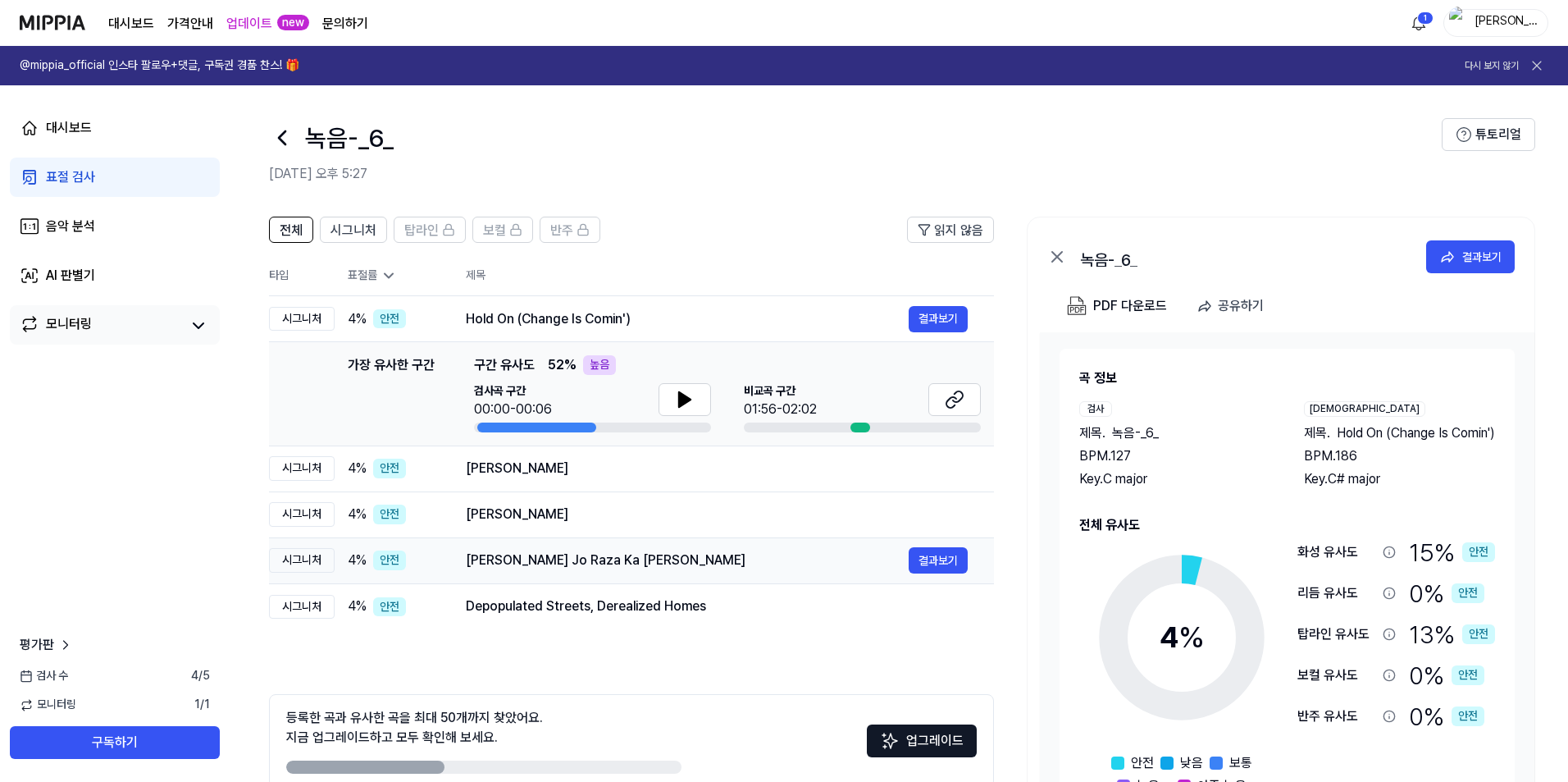
scroll to position [55, 0]
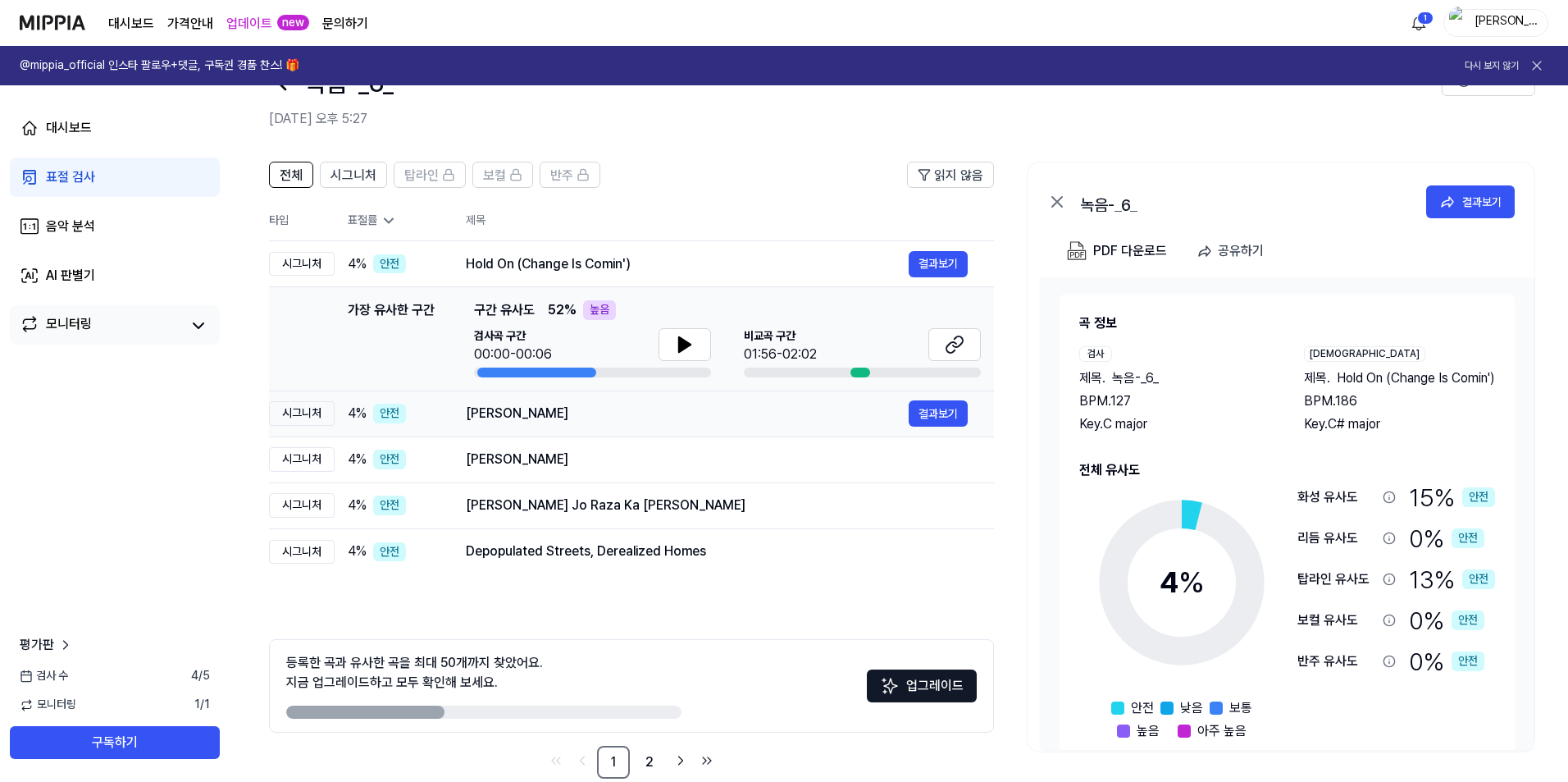
click at [606, 414] on div "Ma Ghumao Tumi" at bounding box center [687, 413] width 443 height 20
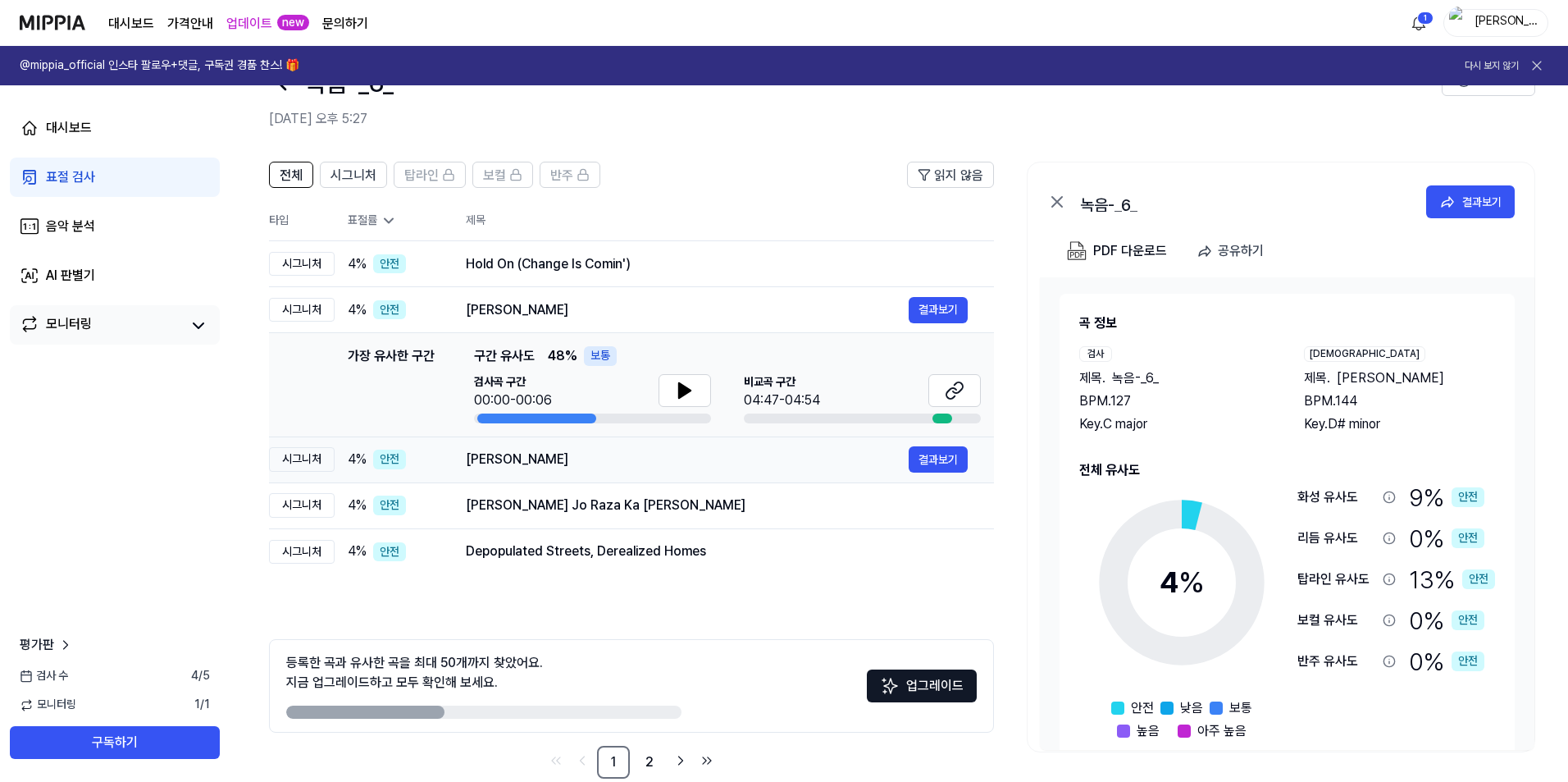
click at [760, 468] on div "Denize Doğru" at bounding box center [687, 460] width 443 height 20
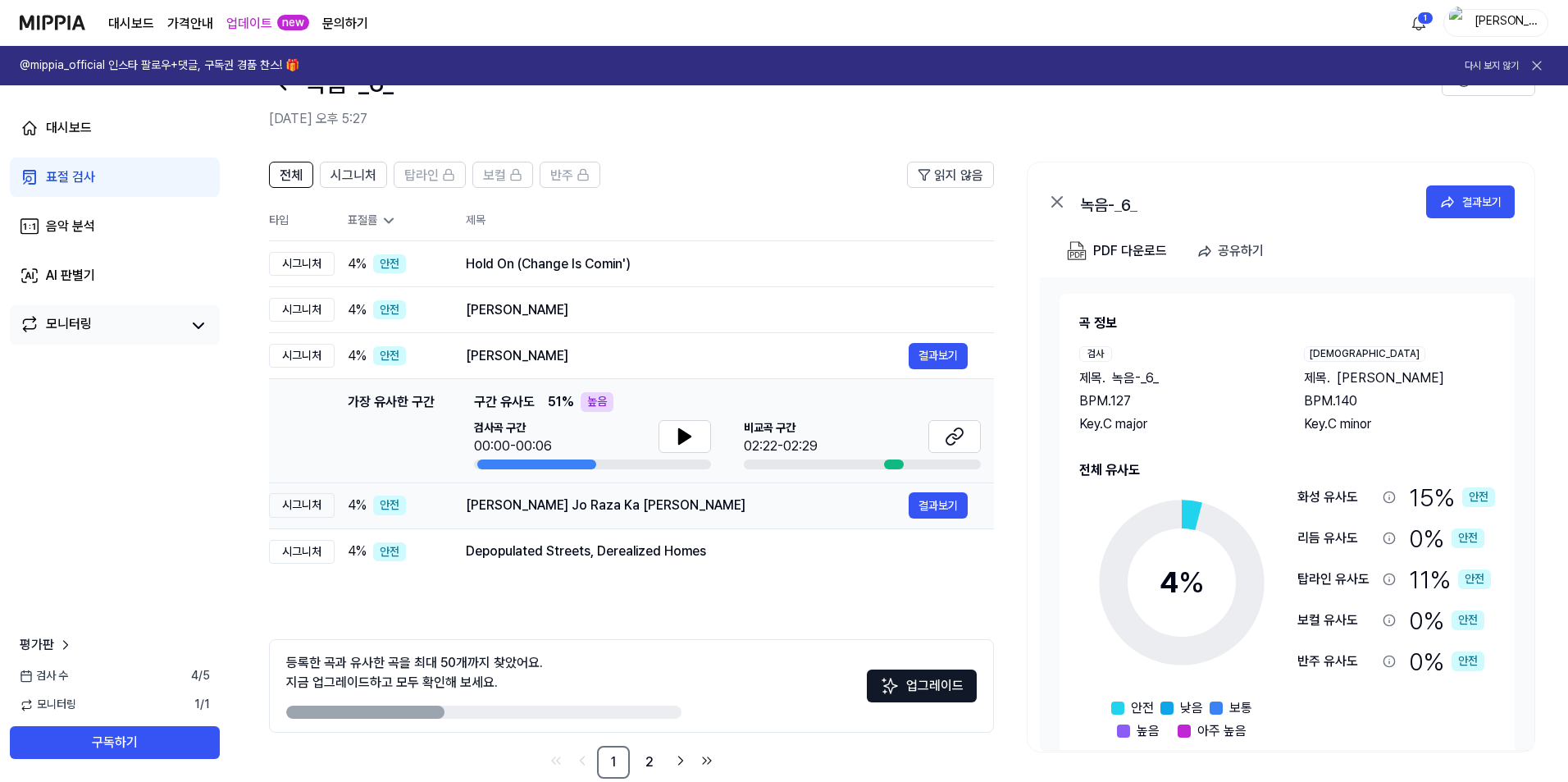
click at [842, 508] on div "Masnad Nasheen Jo Raza Ka Hua Hain Asjad Raza Hain" at bounding box center [687, 505] width 443 height 20
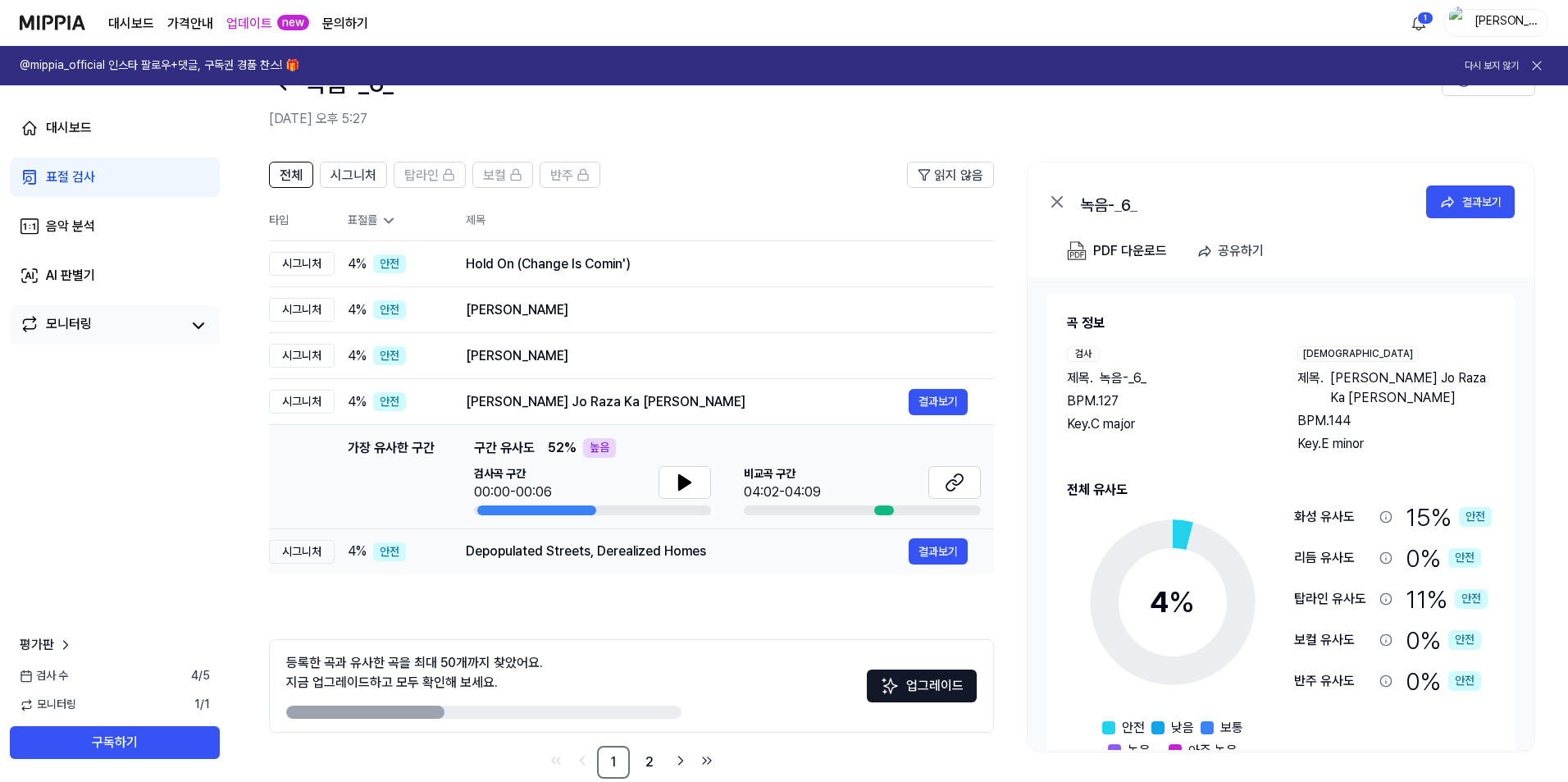
click at [819, 540] on div "Depopulated Streets, Derealized Homes 결과보기" at bounding box center [717, 551] width 502 height 26
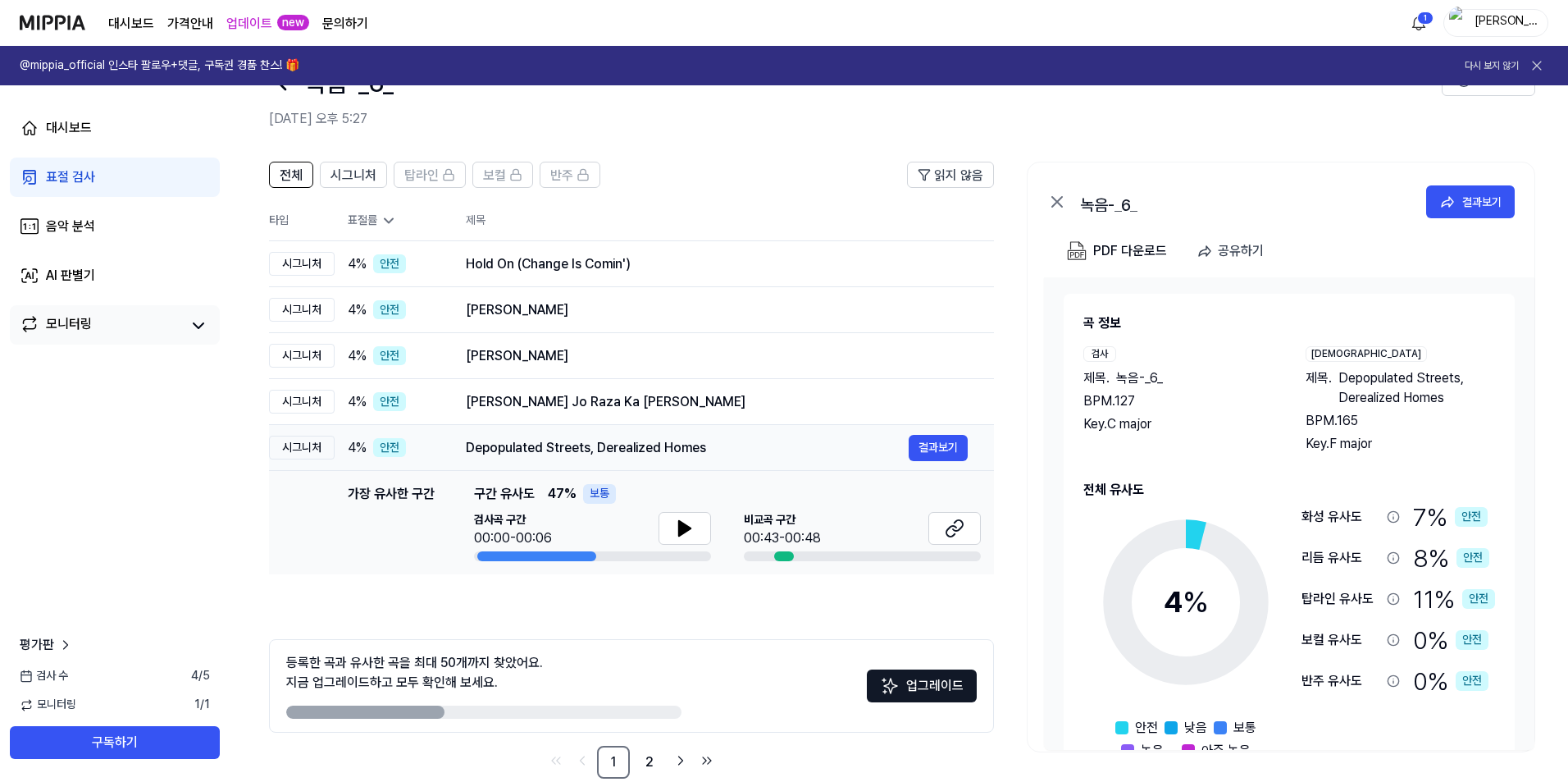
click at [775, 438] on div "Depopulated Streets, Derealized Homes" at bounding box center [687, 448] width 443 height 20
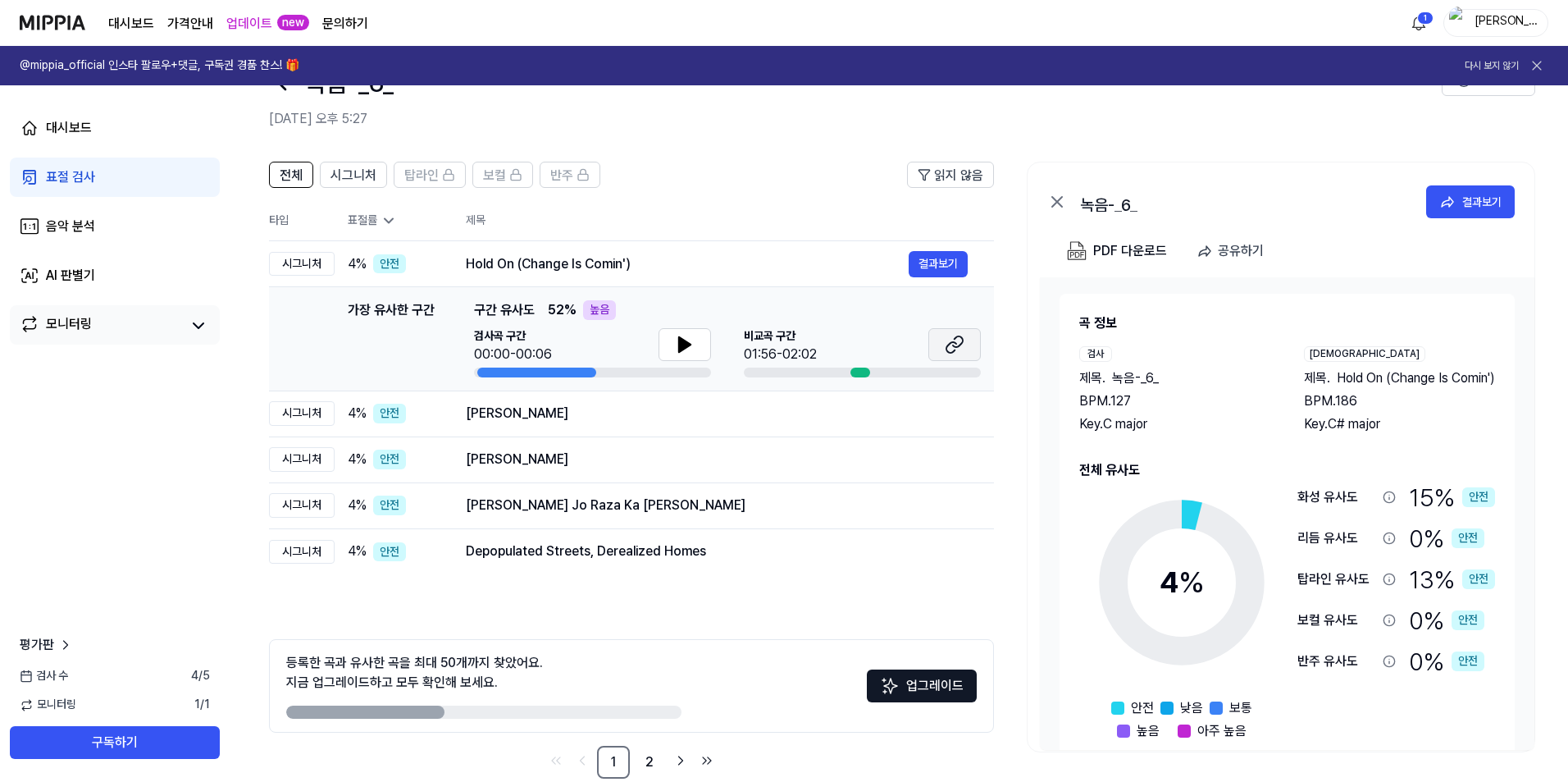
click at [962, 347] on icon at bounding box center [955, 345] width 20 height 20
click at [829, 427] on div "Ma Ghumao Tumi 결과보기" at bounding box center [717, 413] width 502 height 26
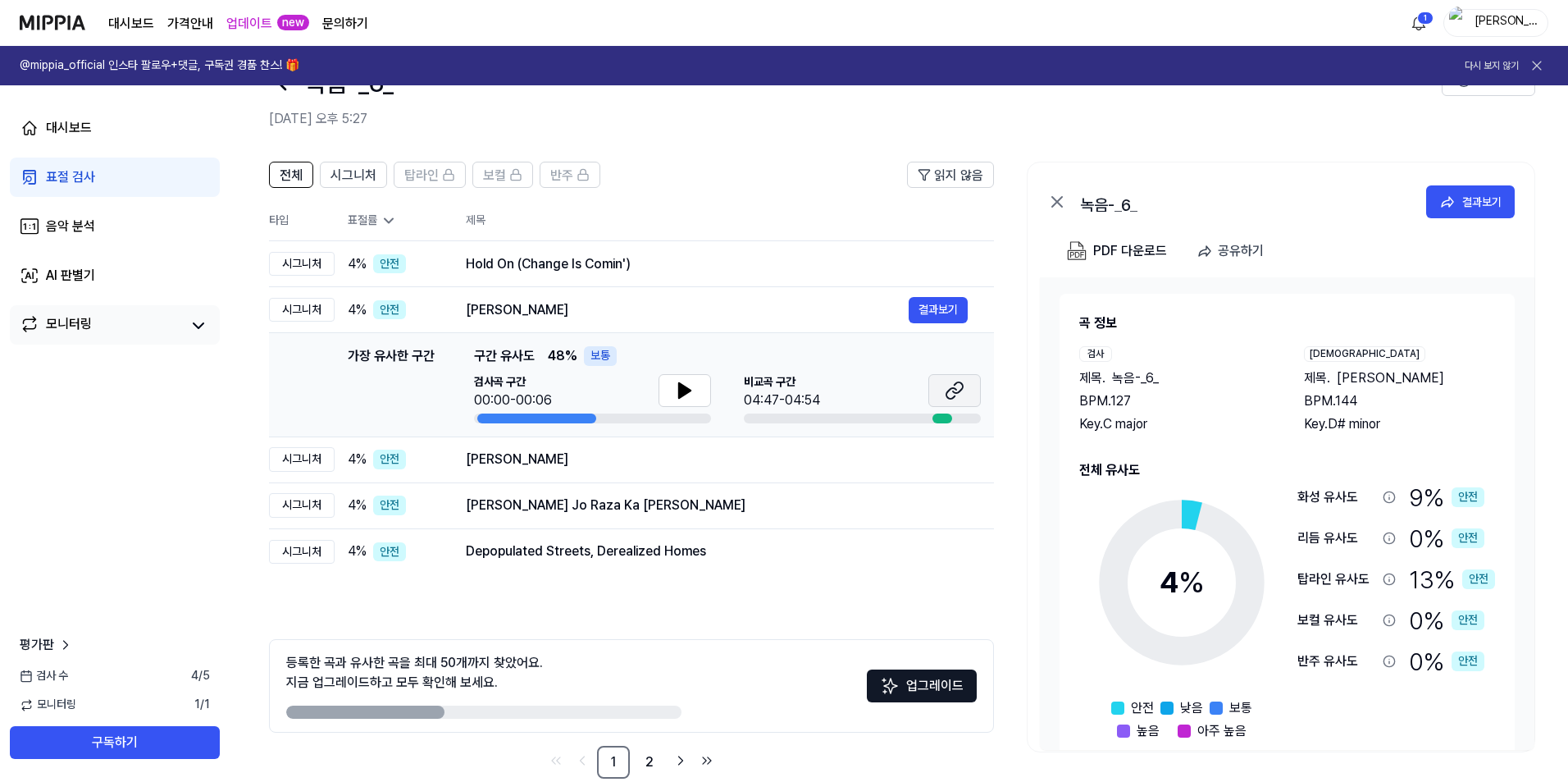
click at [958, 386] on icon at bounding box center [955, 391] width 20 height 20
click at [798, 450] on div "Denize Doğru" at bounding box center [687, 460] width 443 height 20
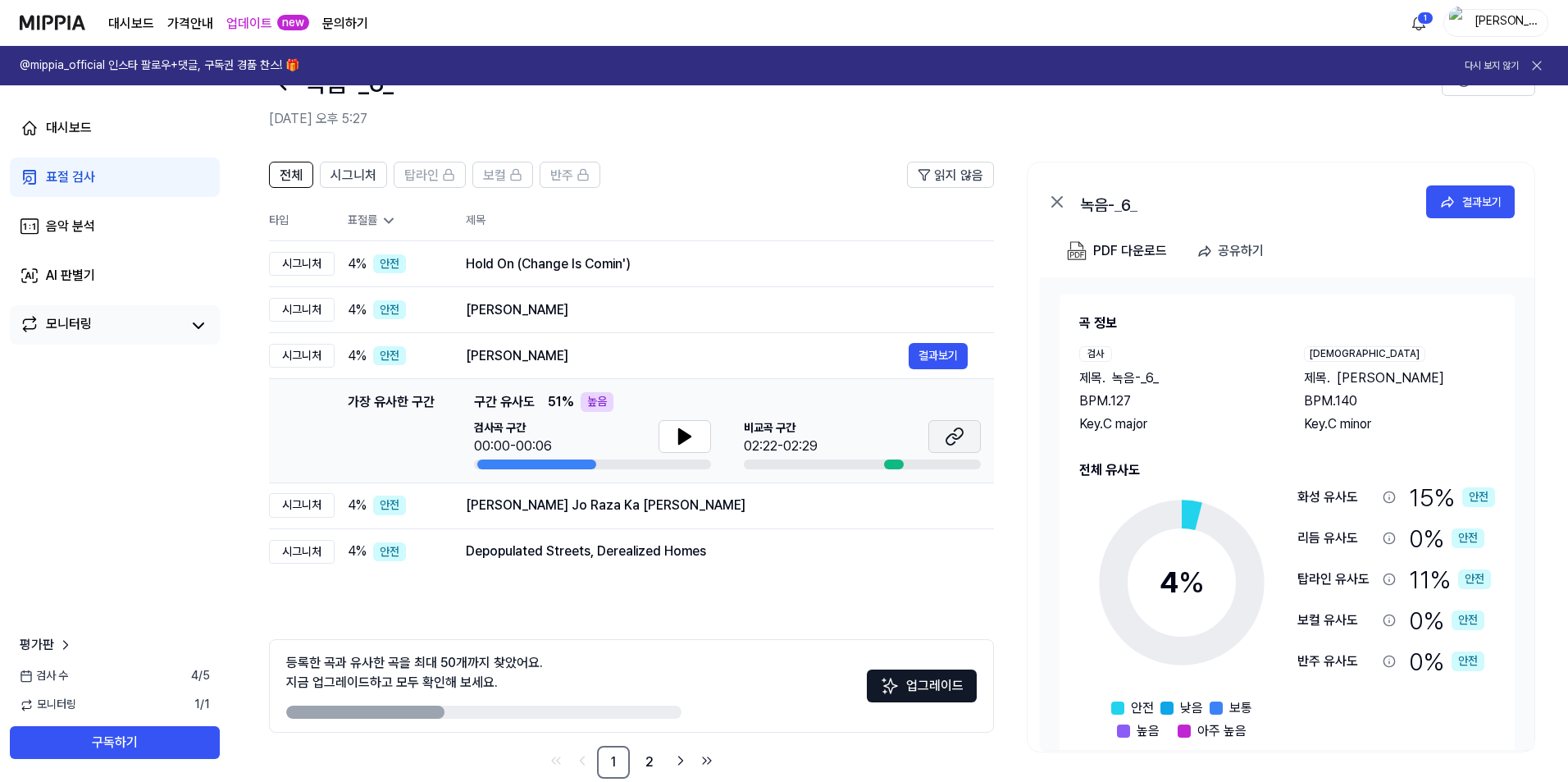
click at [947, 425] on button at bounding box center [955, 436] width 53 height 33
click at [775, 513] on div "Masnad Nasheen Jo Raza Ka Hua Hain Asjad Raza Hain" at bounding box center [687, 505] width 443 height 20
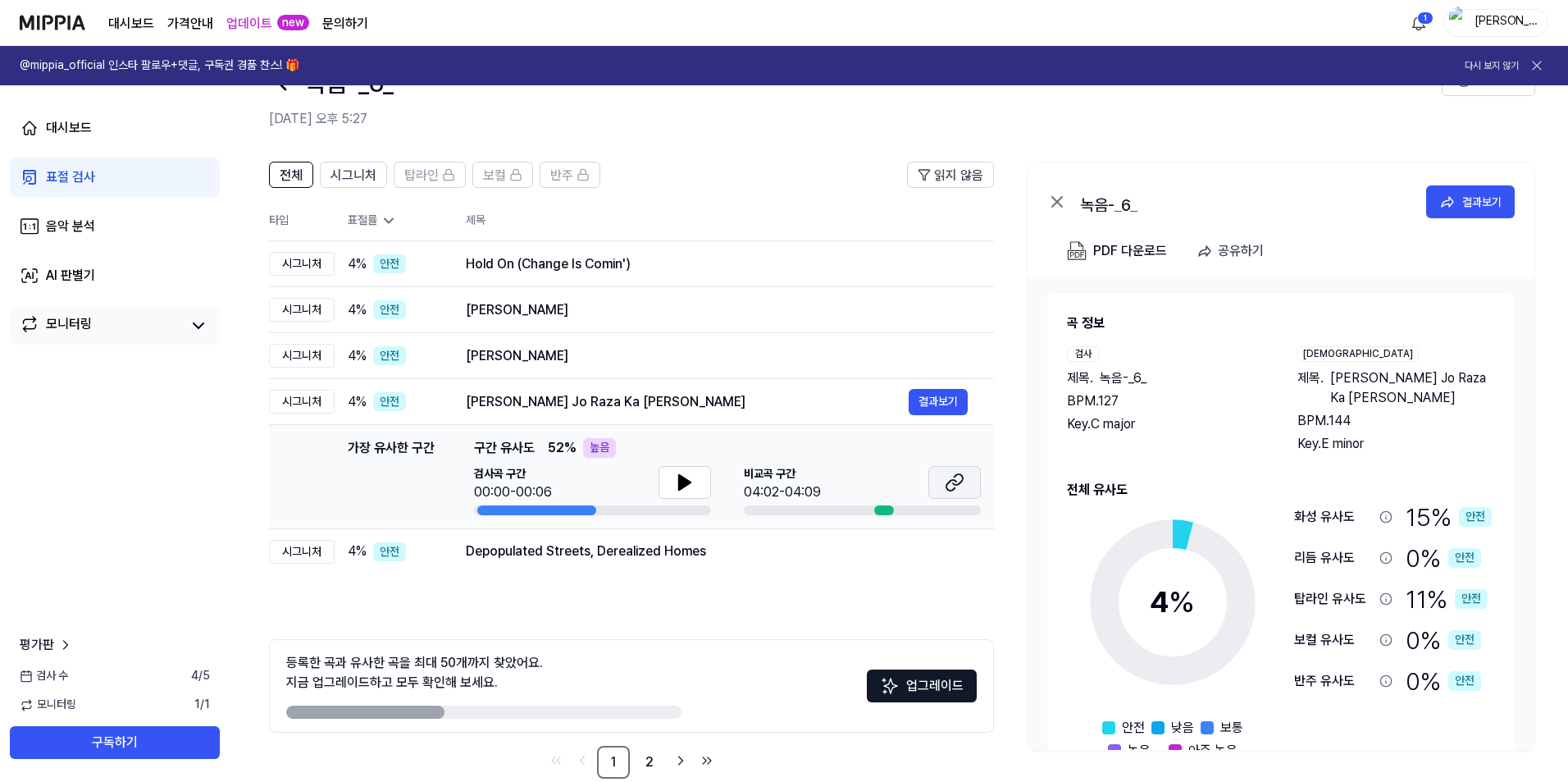
click at [946, 483] on icon at bounding box center [955, 482] width 20 height 20
click at [730, 577] on div "전체 시그니처 탑라인 보컬 반주 읽지 않음 전체 시그니처 탑라인 보컬 반주 타입 표절률 제목 표절률 읽지 않음 시그니처 4 % 안전 Hold …" at bounding box center [632, 471] width 725 height 617
click at [752, 558] on div "Depopulated Streets, Derealized Homes" at bounding box center [687, 552] width 443 height 20
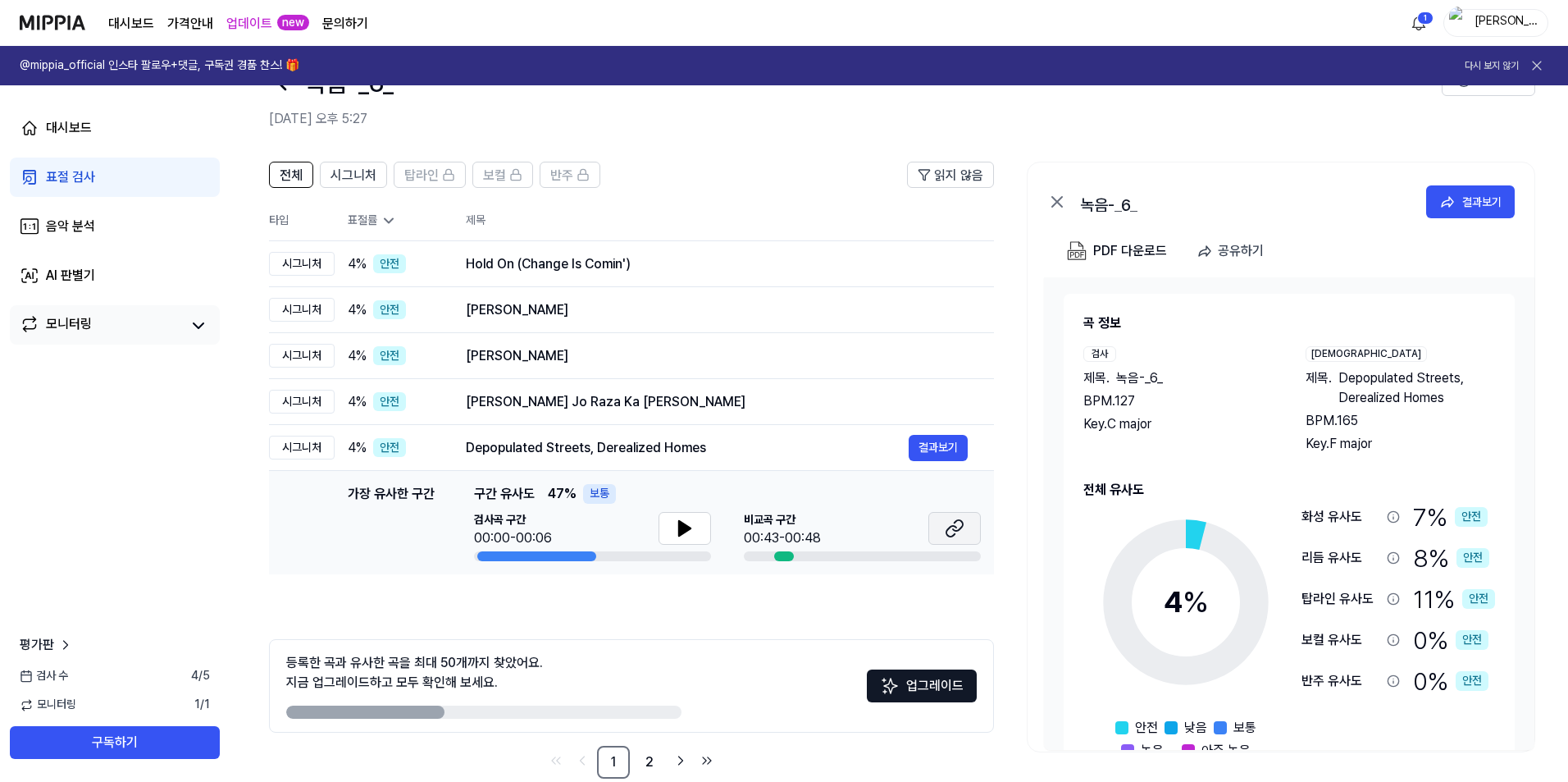
click at [953, 529] on icon at bounding box center [957, 525] width 10 height 11
click at [683, 521] on icon at bounding box center [685, 529] width 20 height 20
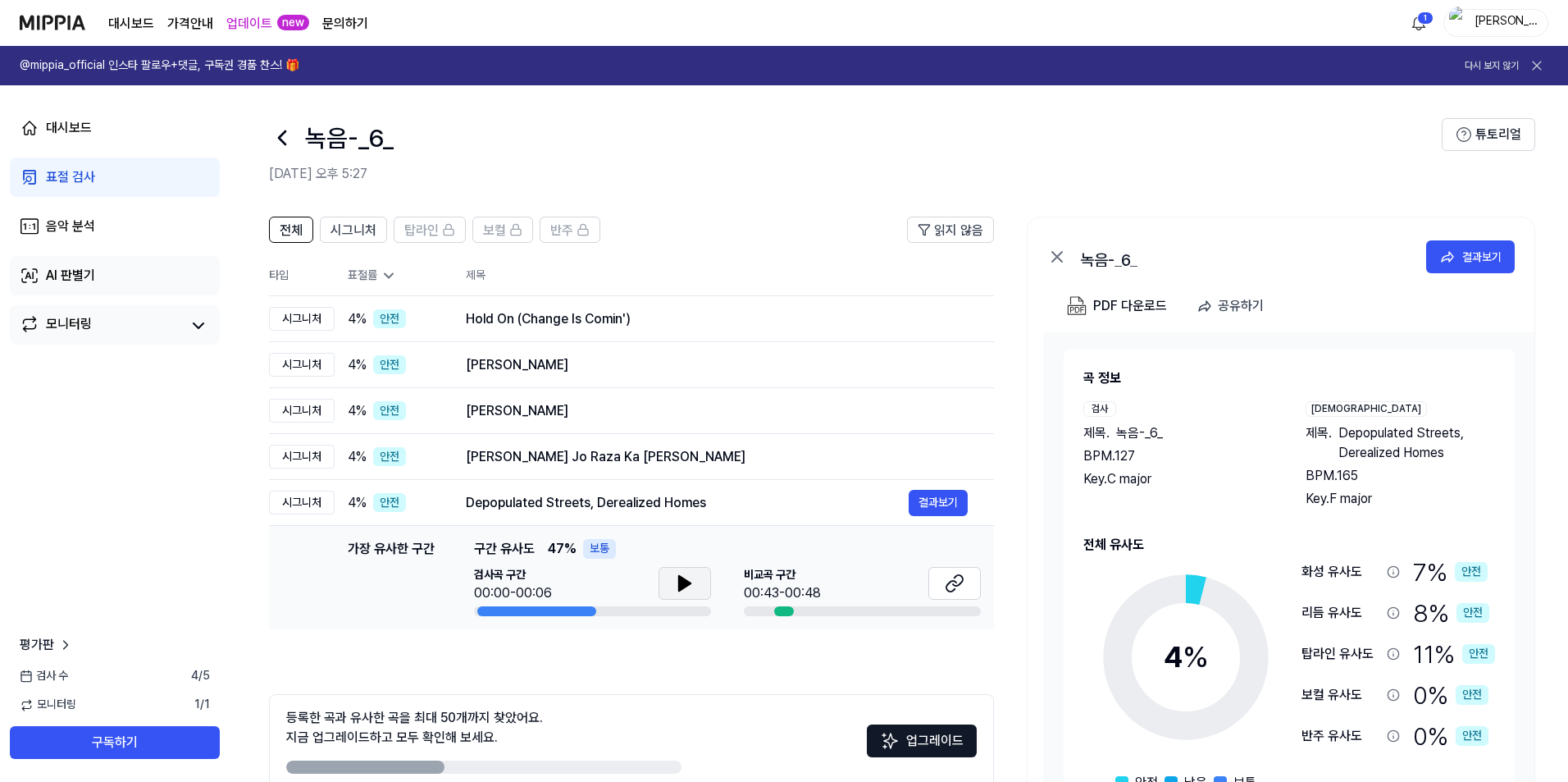
click at [101, 269] on link "AI 판별기" at bounding box center [115, 275] width 210 height 39
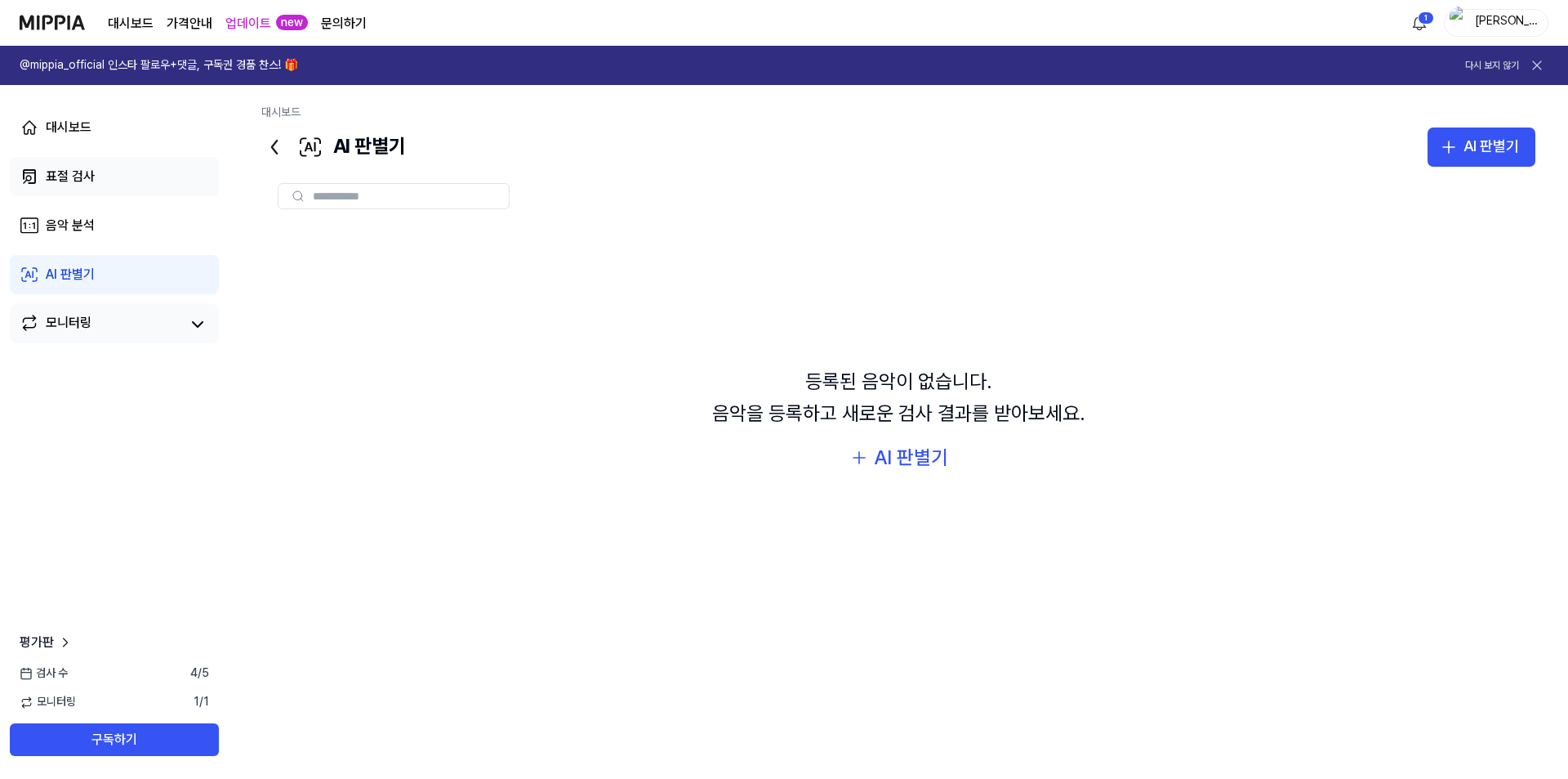
click at [95, 168] on link "표절 검사" at bounding box center [114, 176] width 209 height 39
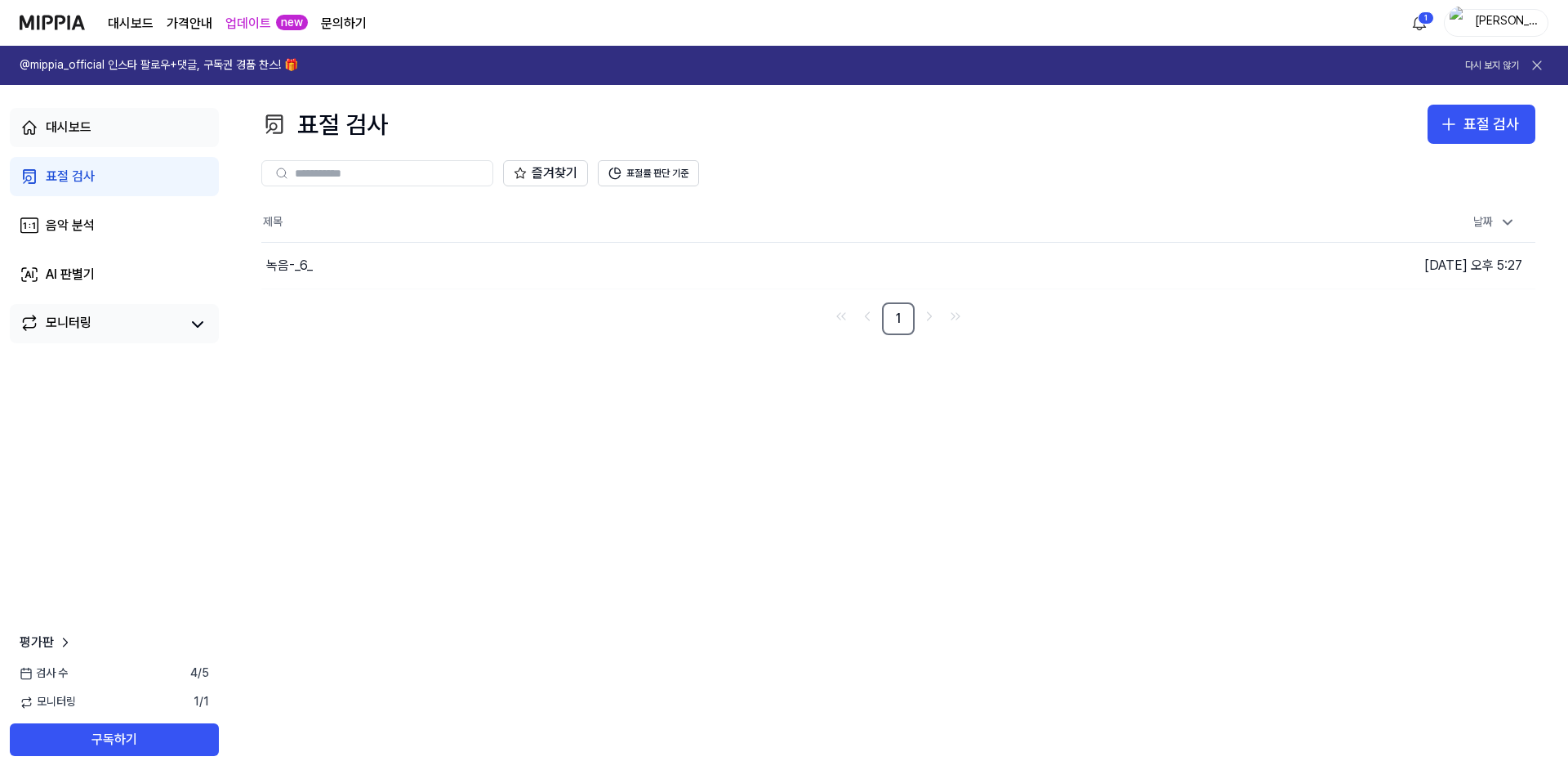
click at [106, 139] on link "대시보드" at bounding box center [114, 127] width 209 height 39
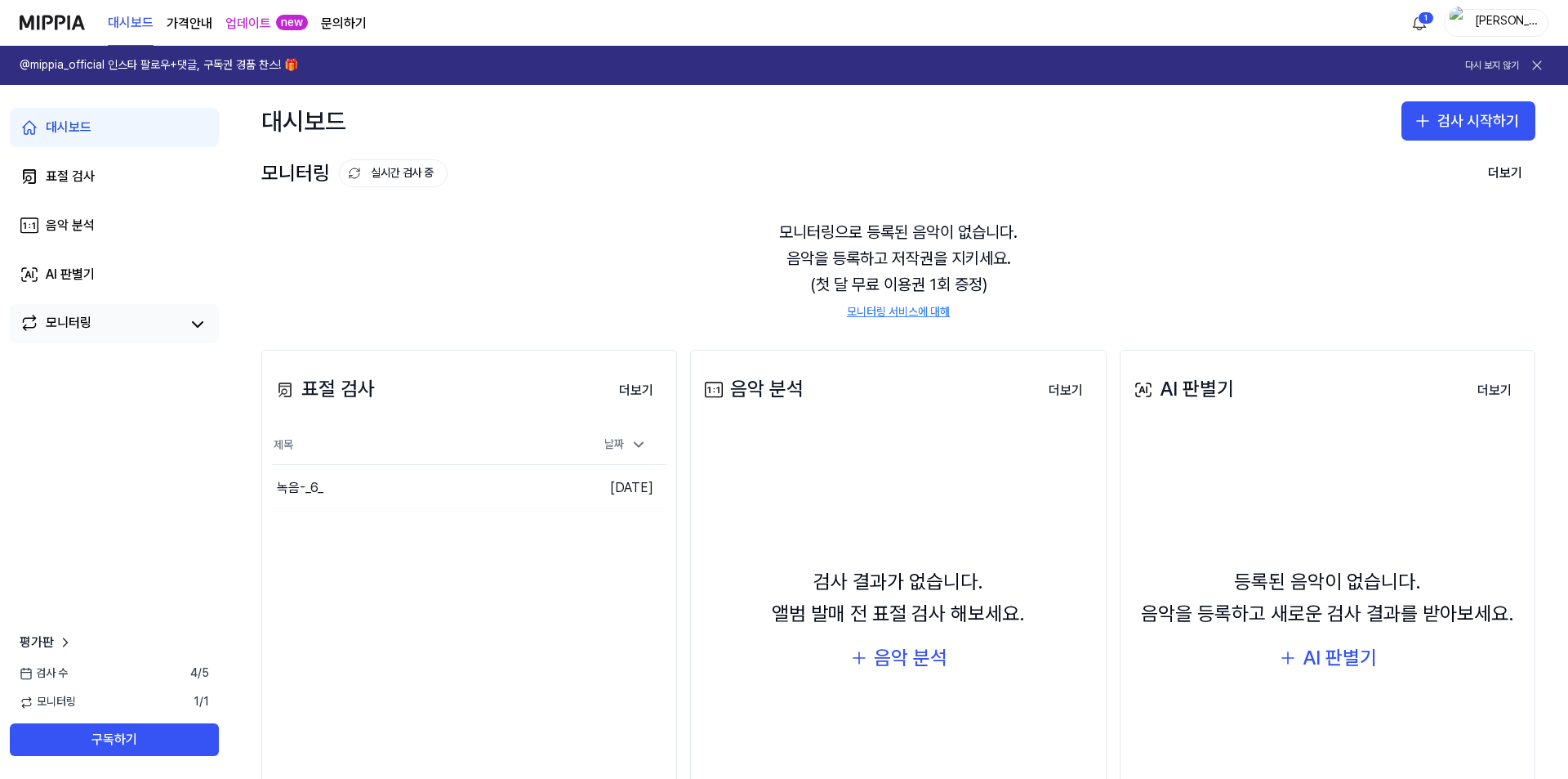
click at [122, 318] on link "모니터링" at bounding box center [100, 324] width 160 height 23
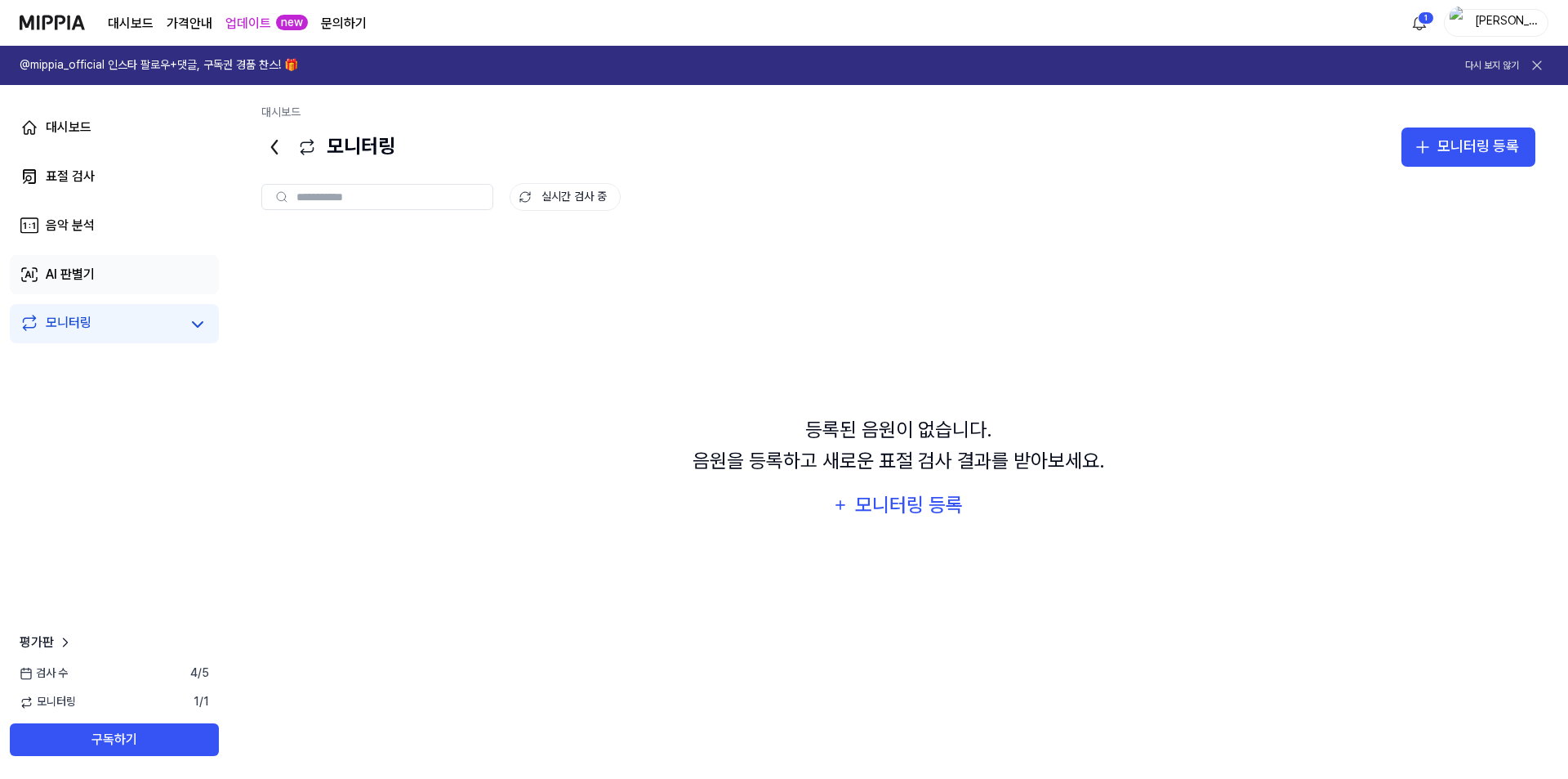
click at [140, 283] on link "AI 판별기" at bounding box center [114, 274] width 209 height 39
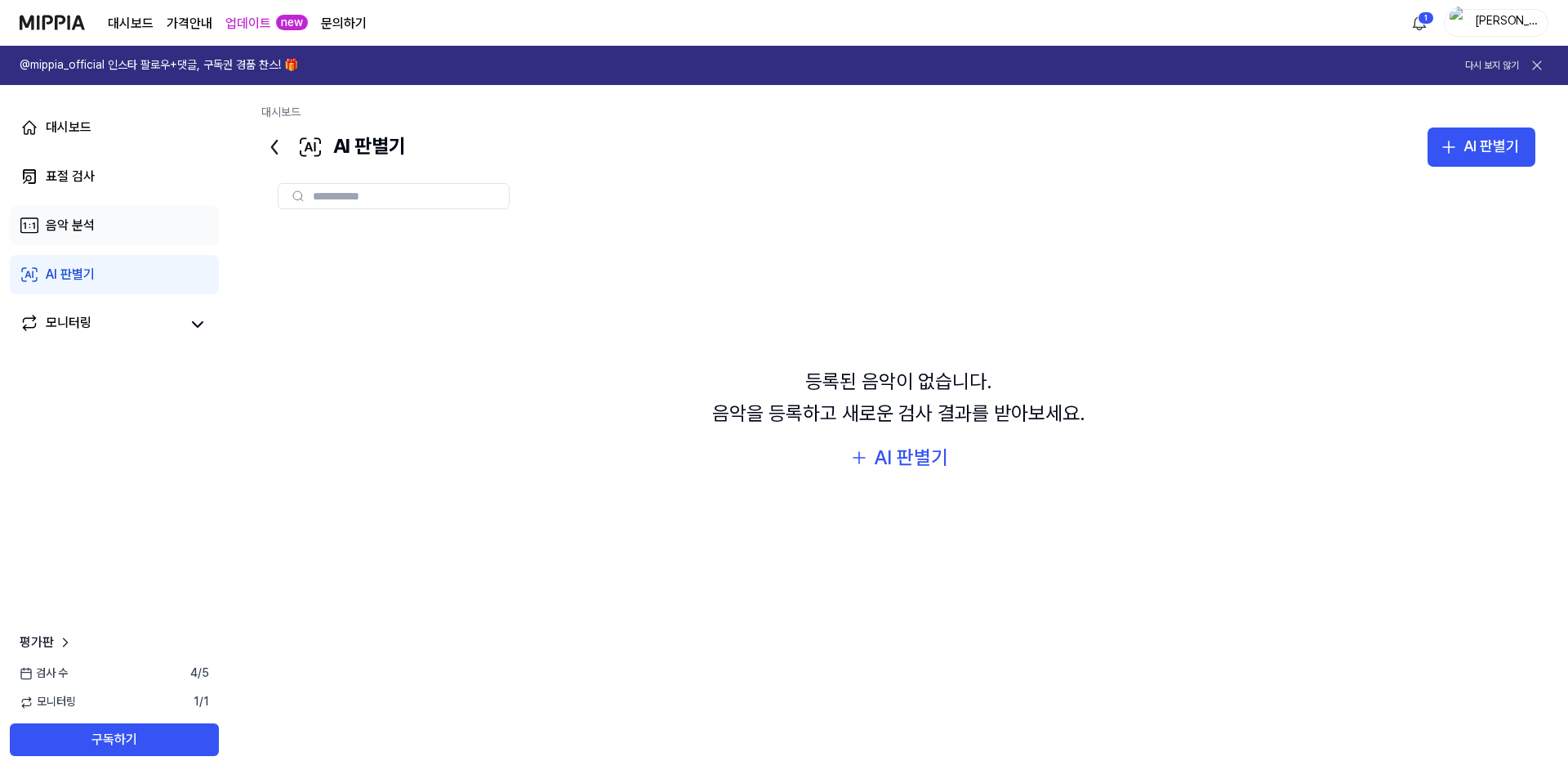
click at [146, 233] on link "음악 분석" at bounding box center [114, 225] width 209 height 39
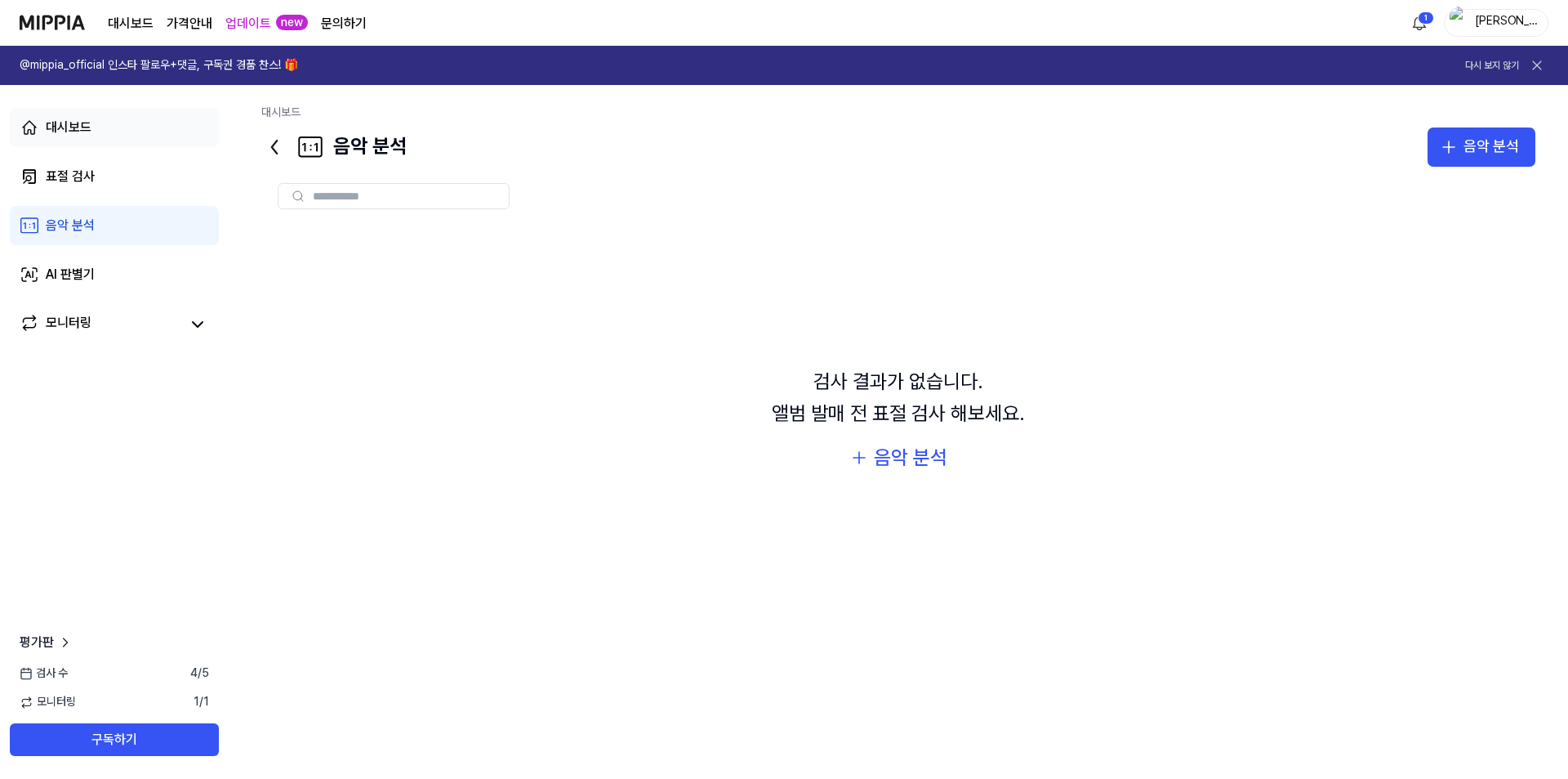
click at [141, 117] on link "대시보드" at bounding box center [114, 127] width 209 height 39
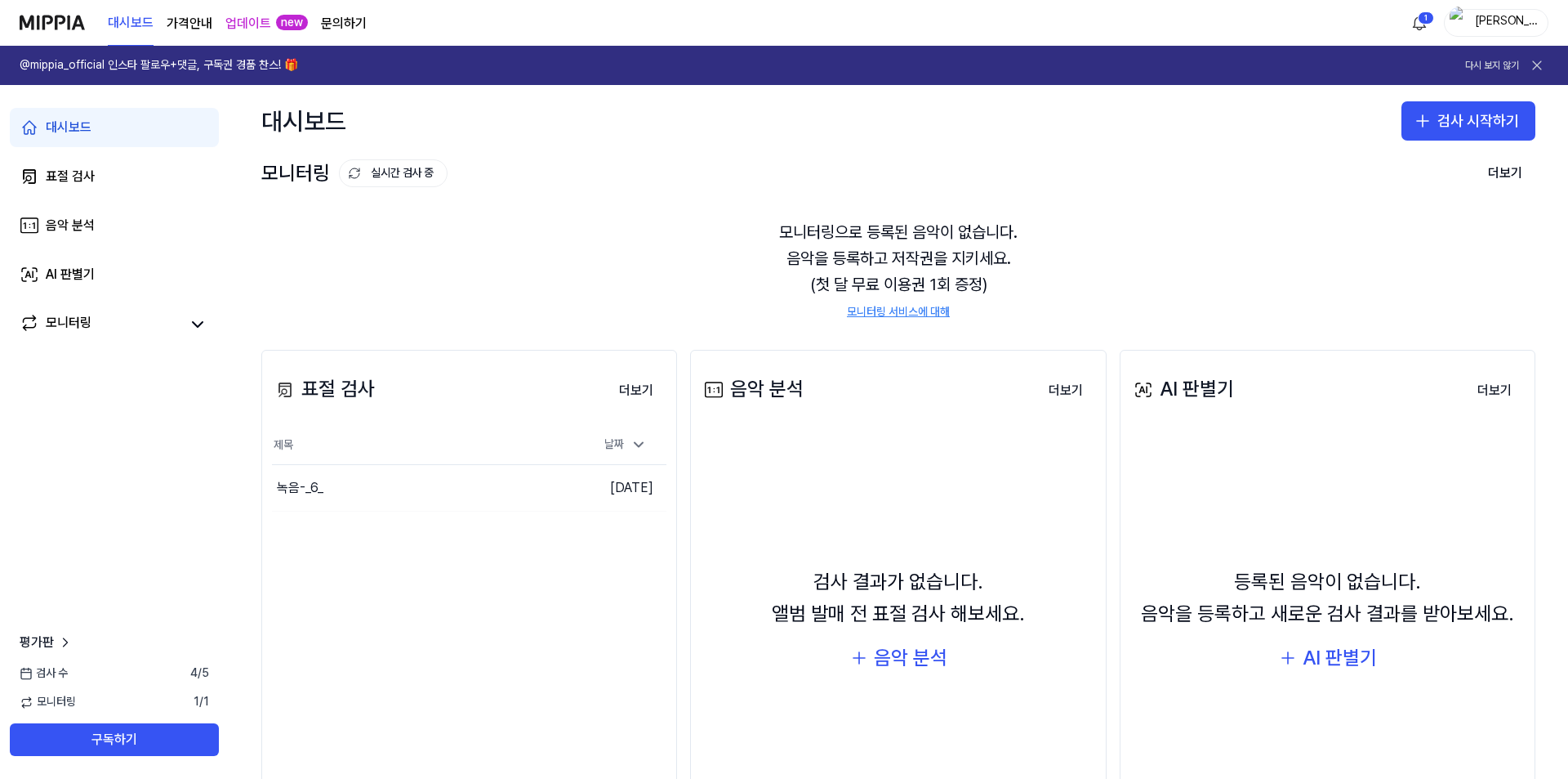
click at [917, 404] on div "음악 분석 더보기" at bounding box center [897, 390] width 394 height 45
click at [1051, 388] on button "더보기" at bounding box center [1066, 391] width 61 height 33
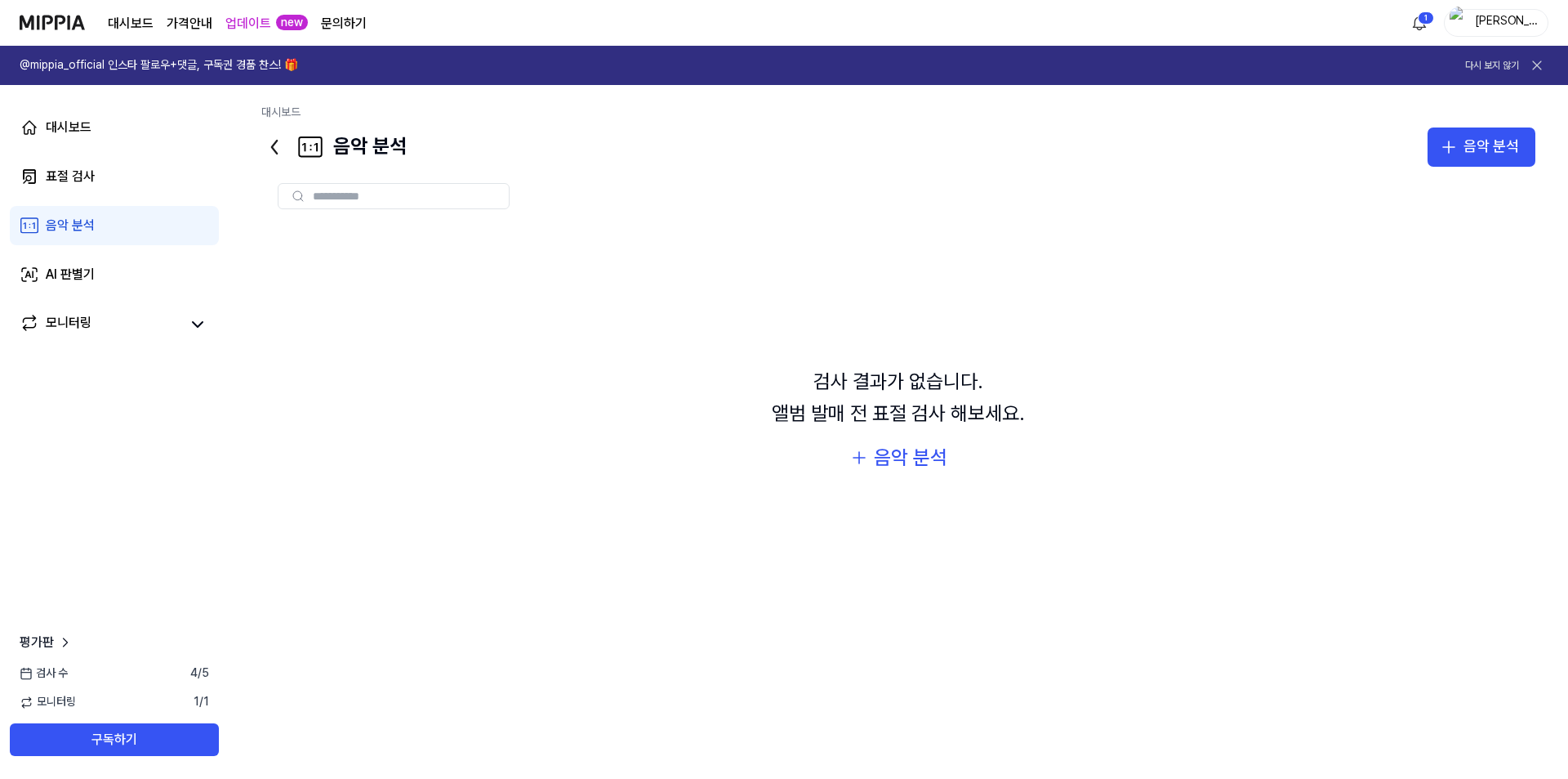
click at [965, 452] on div "검사 결과가 없습니다. 앨범 발매 전 표절 검사 해보세요. 음악 분석" at bounding box center [898, 421] width 1274 height 390
click at [902, 464] on div "음악 분석" at bounding box center [910, 458] width 73 height 31
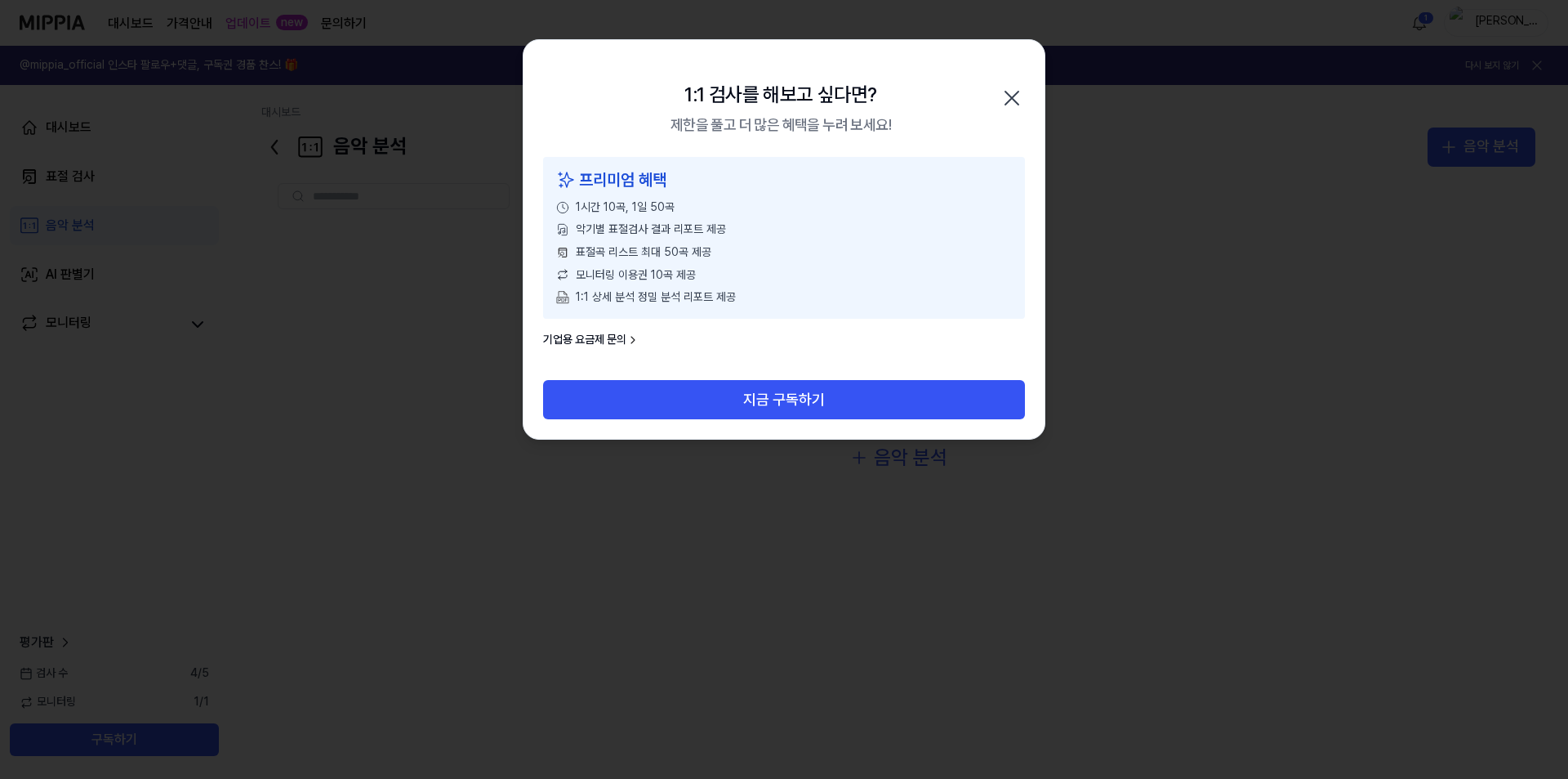
click at [1000, 97] on icon "button" at bounding box center [1011, 98] width 26 height 26
